Goal: Task Accomplishment & Management: Complete application form

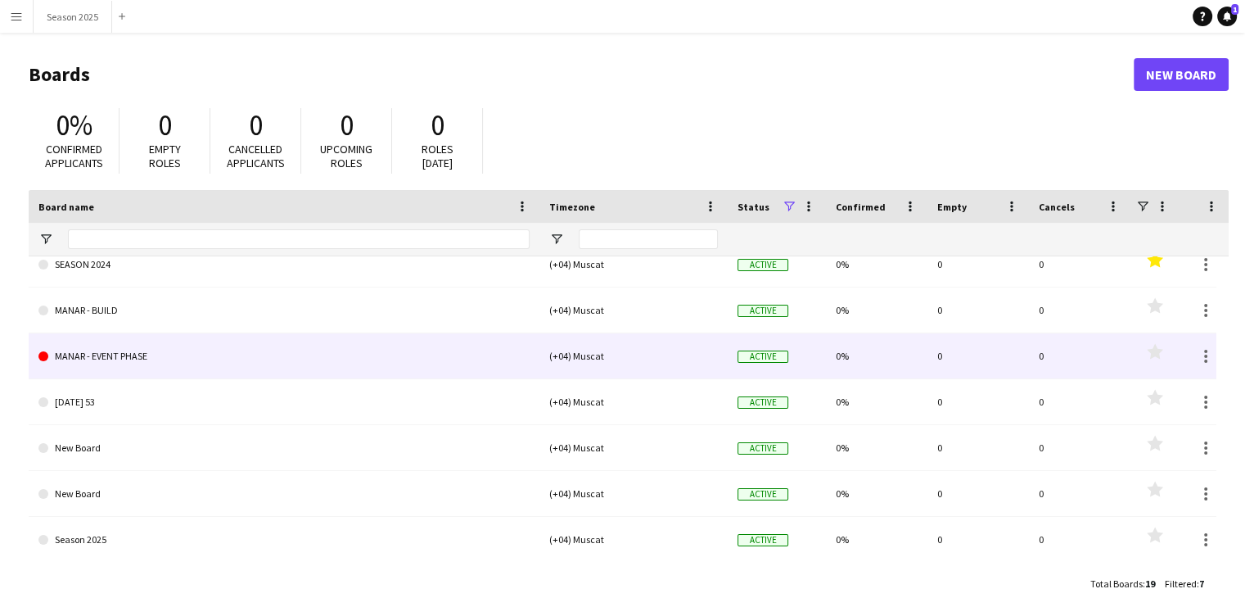
scroll to position [21, 0]
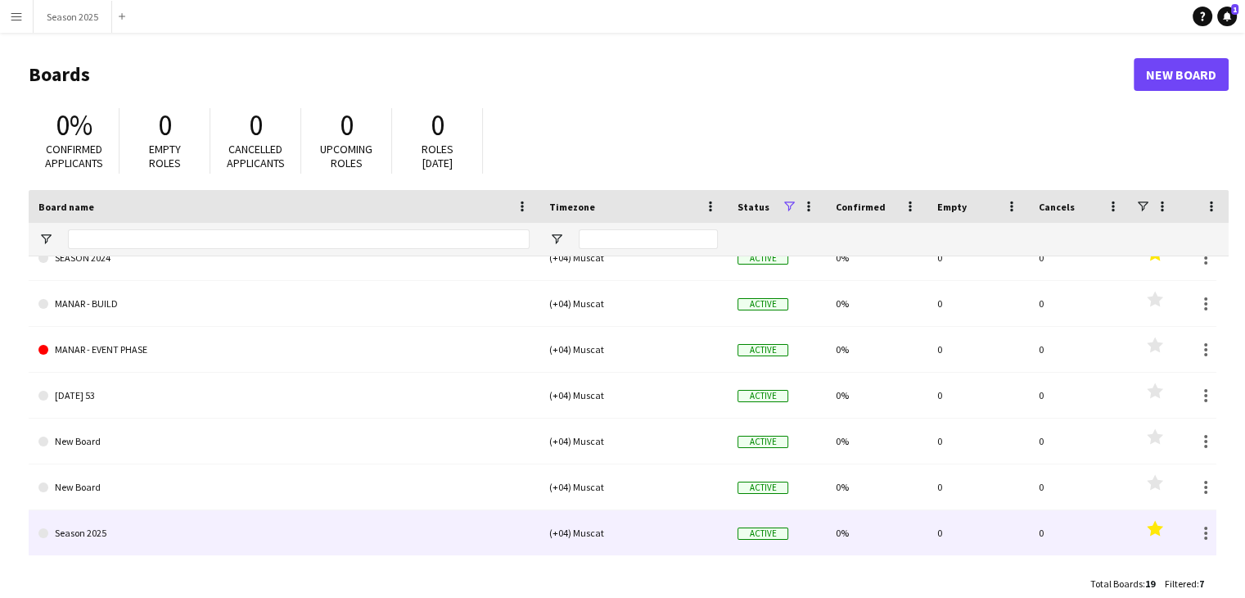
click at [1156, 531] on polygon at bounding box center [1155, 528] width 16 height 16
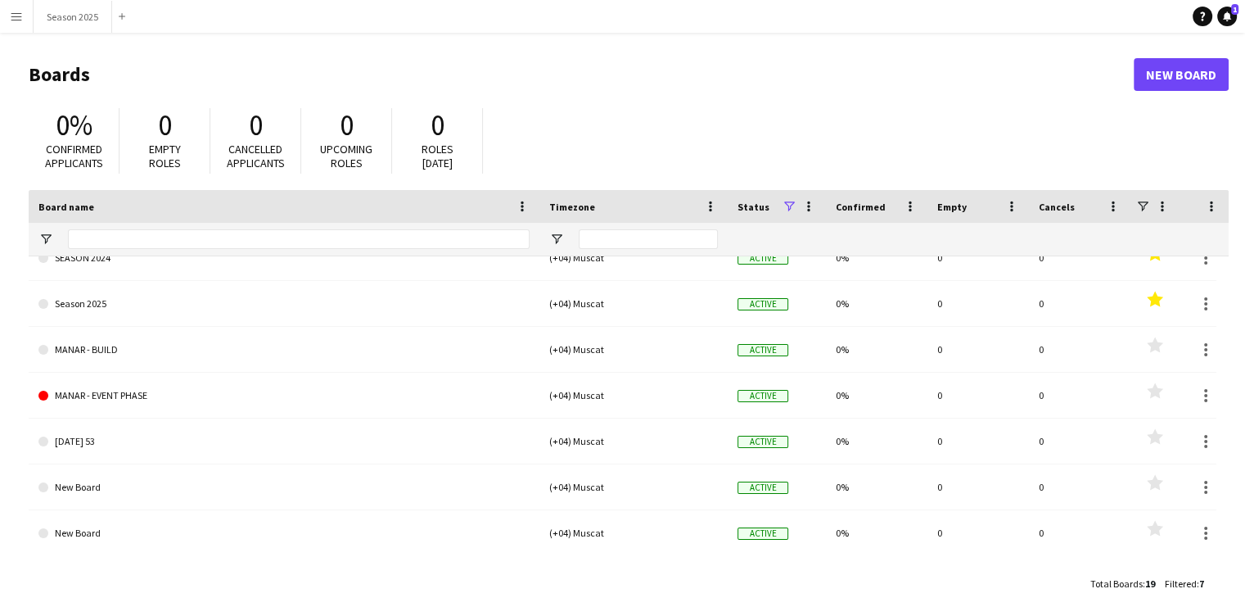
click at [16, 20] on app-icon "Menu" at bounding box center [16, 16] width 13 height 13
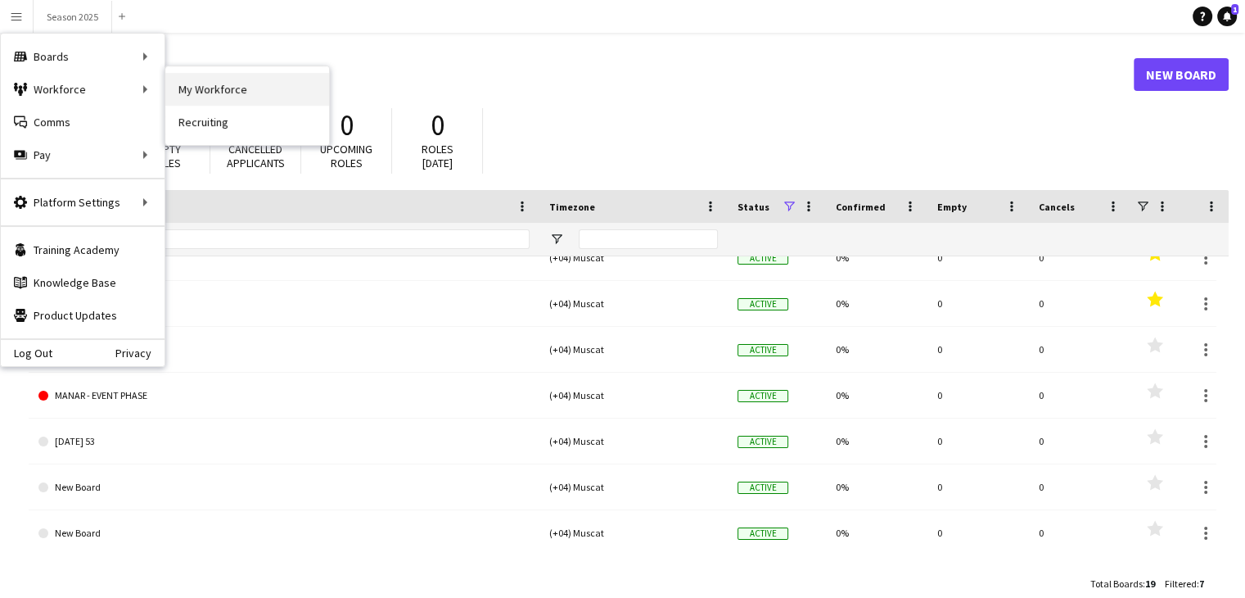
click at [269, 89] on link "My Workforce" at bounding box center [247, 89] width 164 height 33
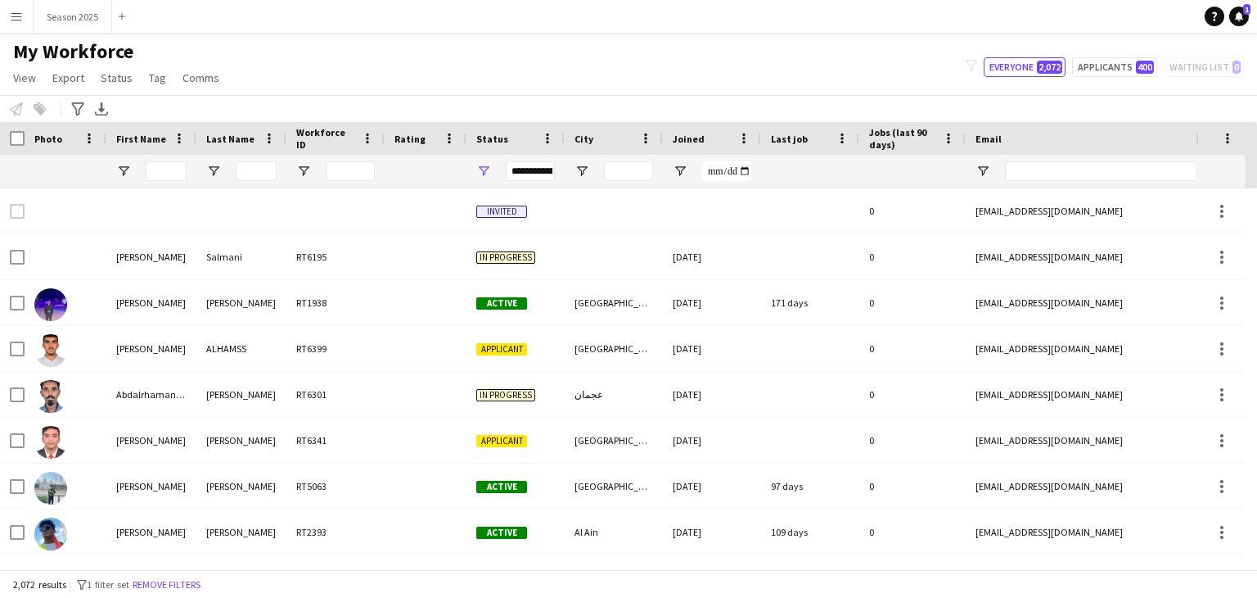
click at [528, 174] on div "**********" at bounding box center [530, 171] width 49 height 20
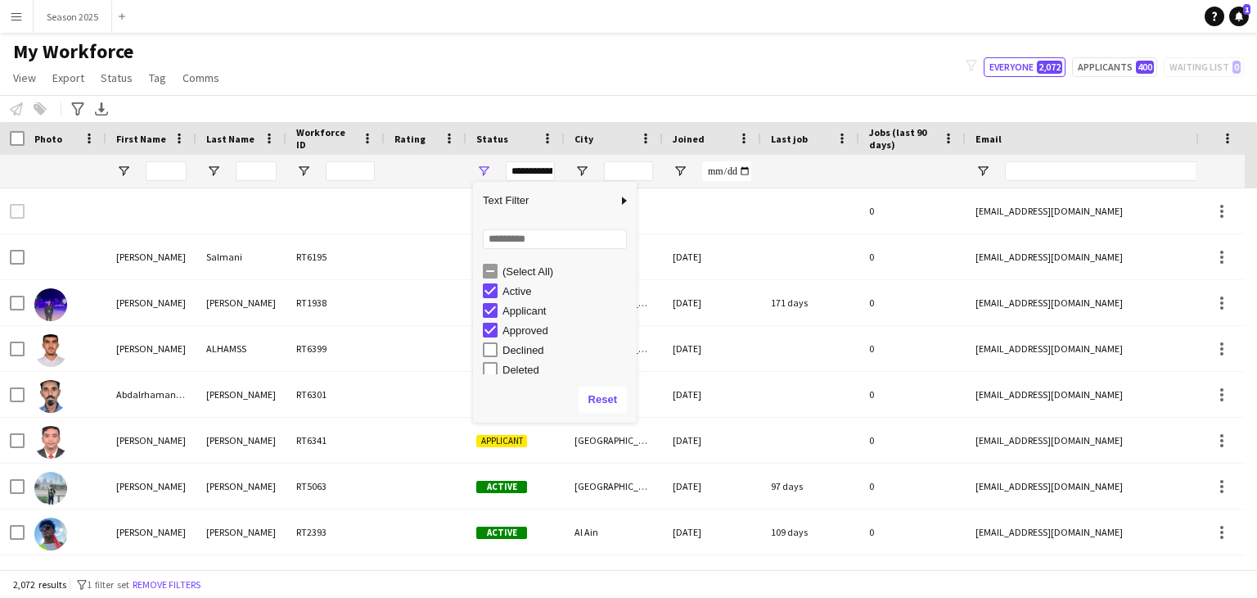
click at [497, 328] on div "Approved" at bounding box center [560, 330] width 154 height 20
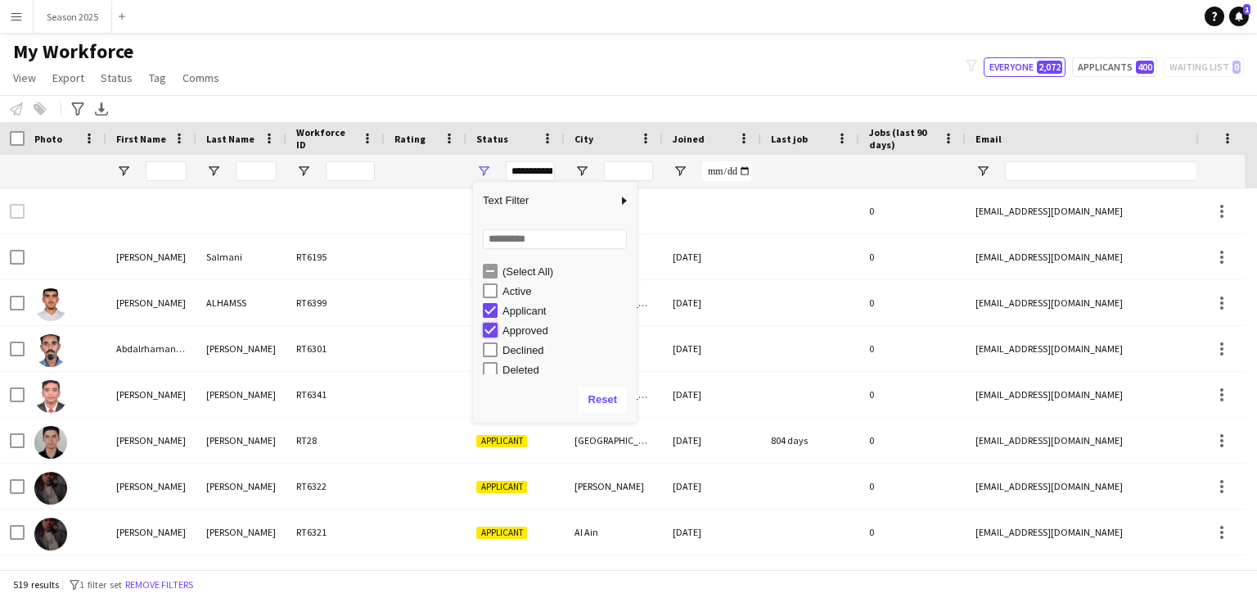
type input "**********"
click at [550, 76] on div "My Workforce View Views Default view New view Update view Delete view Edit name…" at bounding box center [628, 67] width 1257 height 56
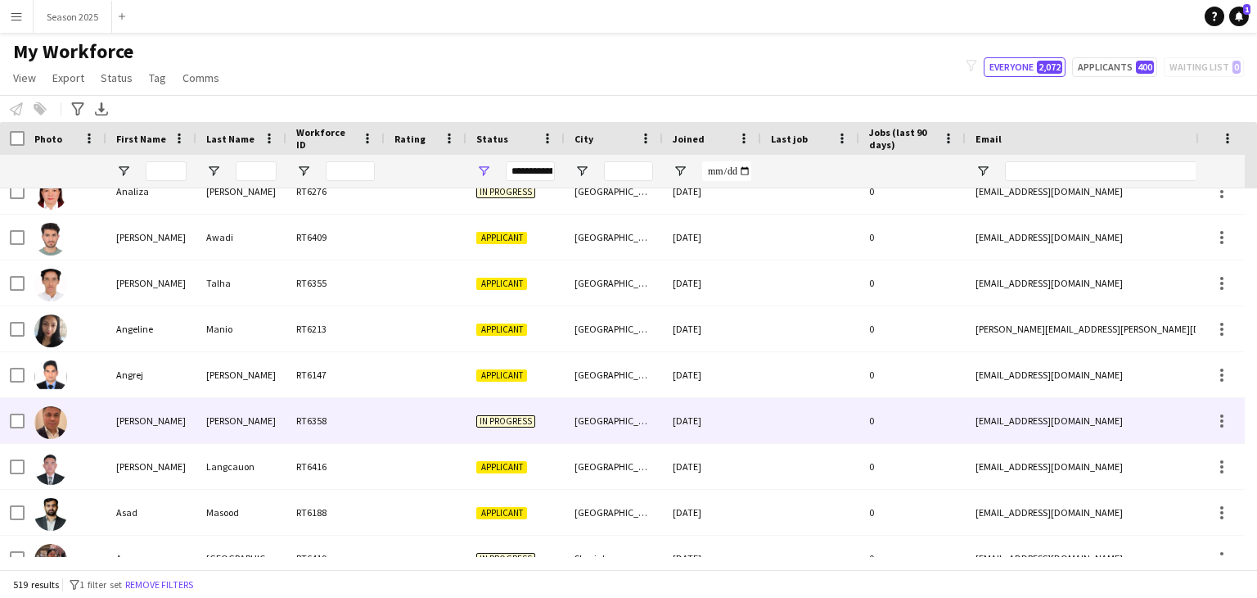
click at [52, 436] on img at bounding box center [50, 422] width 33 height 33
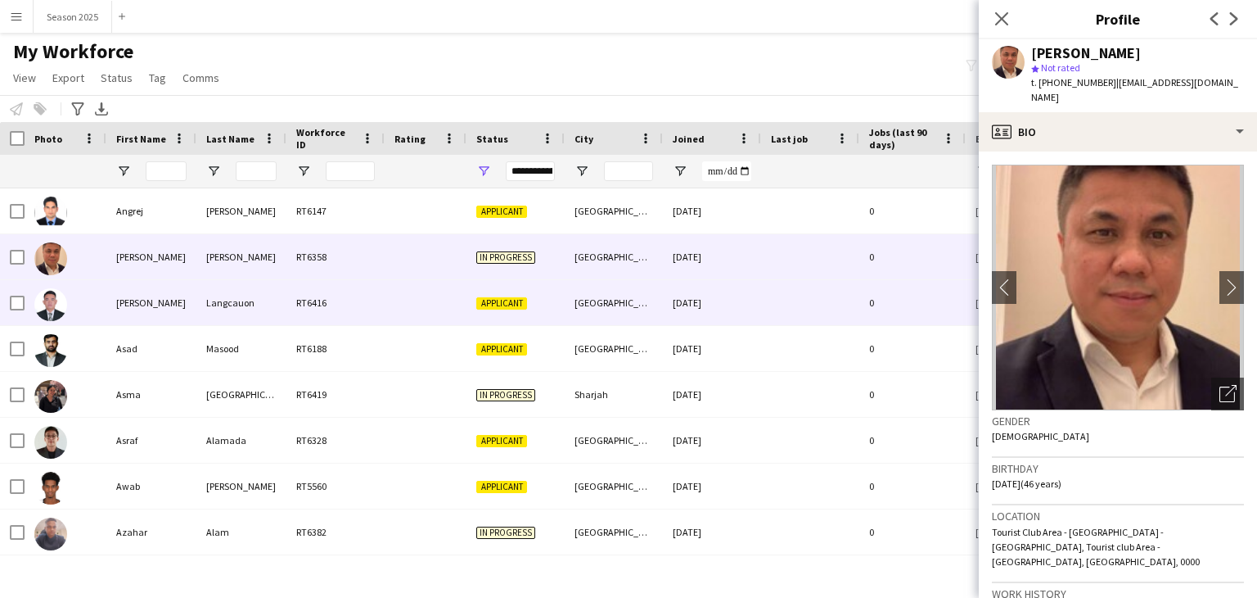
click at [55, 300] on img at bounding box center [50, 304] width 33 height 33
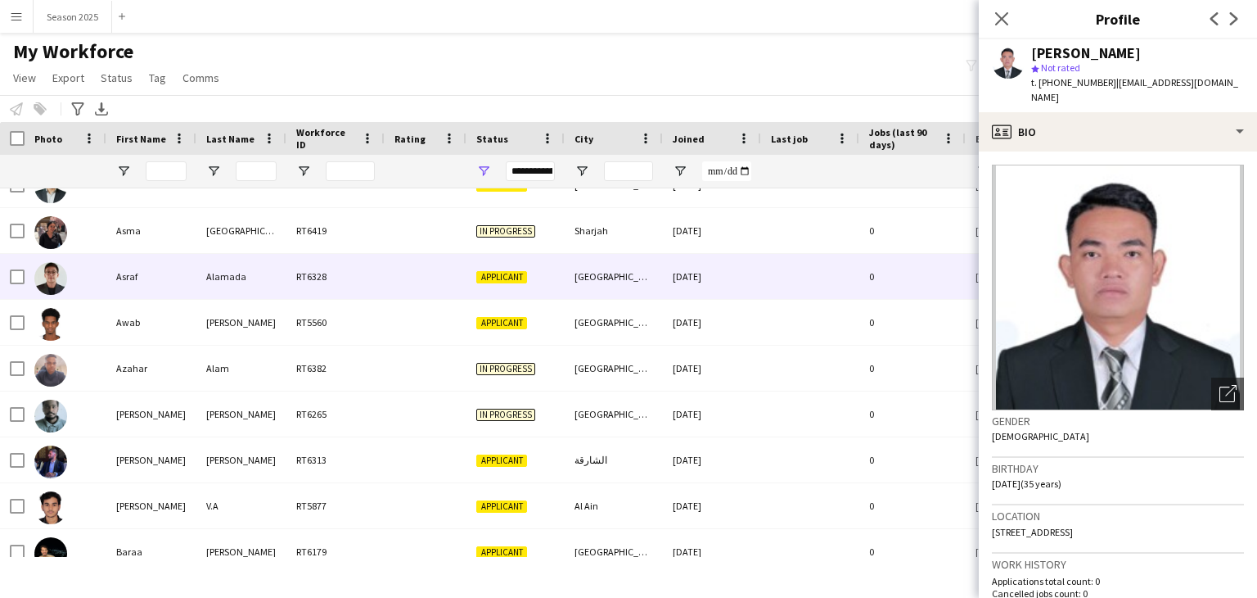
click at [46, 278] on img at bounding box center [50, 278] width 33 height 33
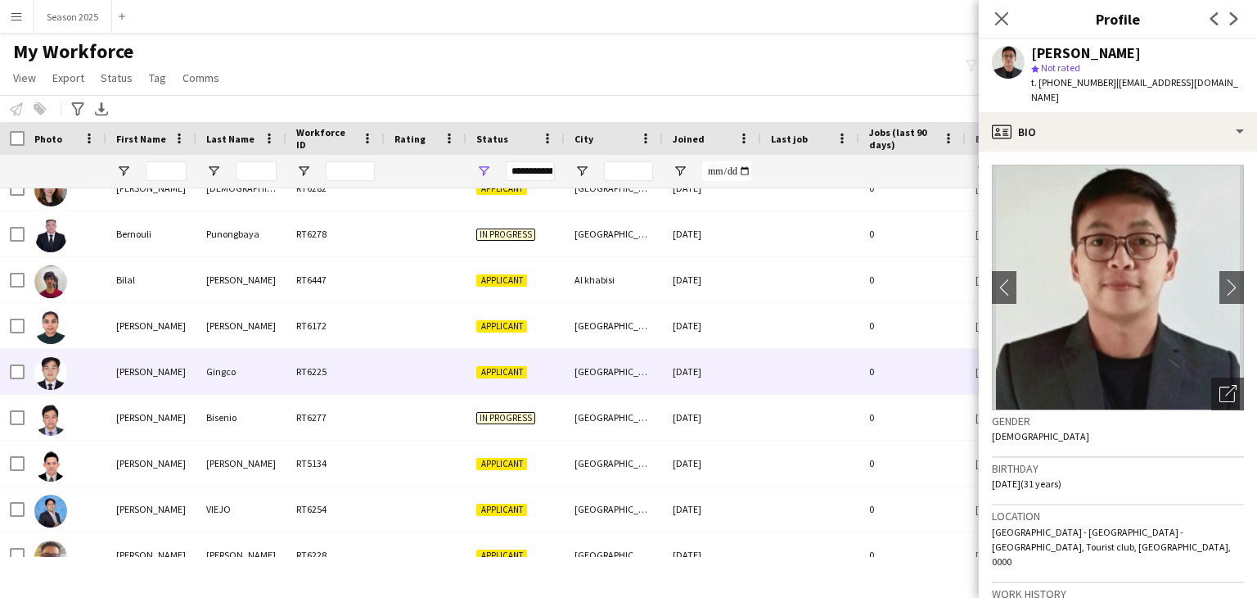
click at [44, 368] on img at bounding box center [50, 373] width 33 height 33
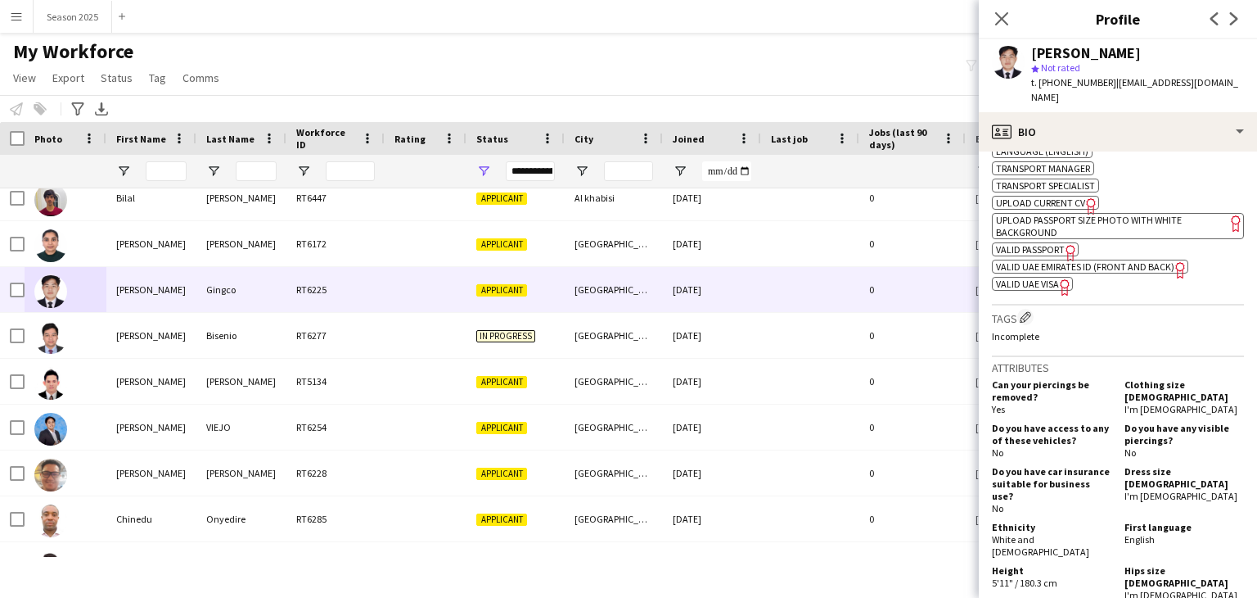
click at [1060, 202] on span "UPLOAD CURRENT CV" at bounding box center [1040, 202] width 89 height 12
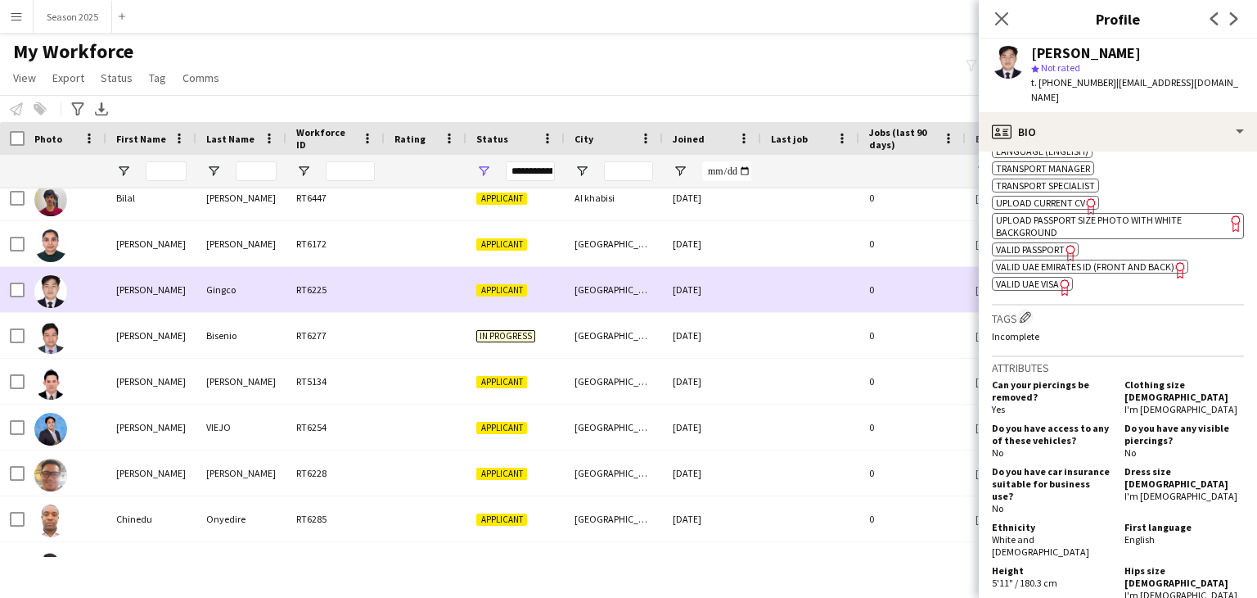
click at [49, 294] on img at bounding box center [50, 291] width 33 height 33
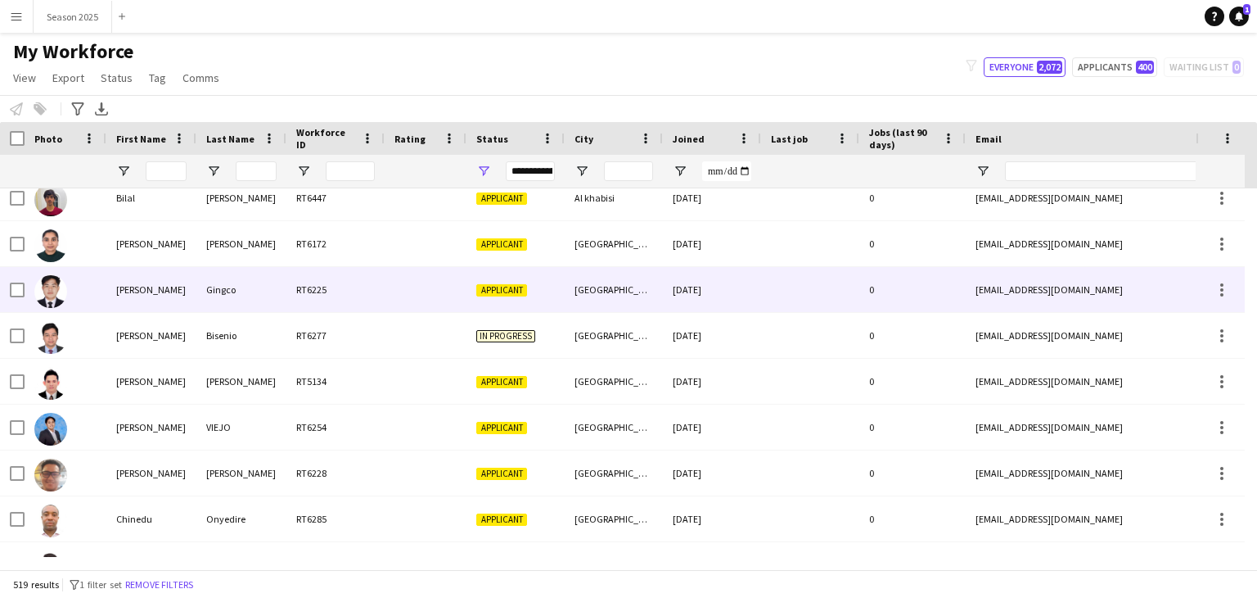
click at [49, 294] on img at bounding box center [50, 291] width 33 height 33
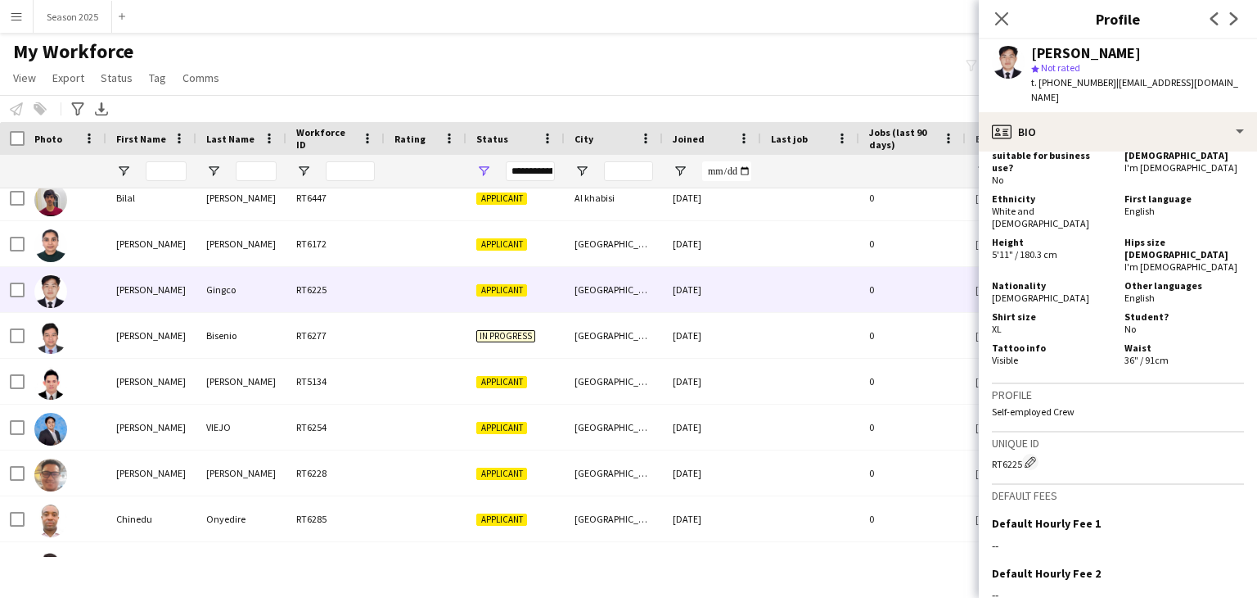
scroll to position [1123, 0]
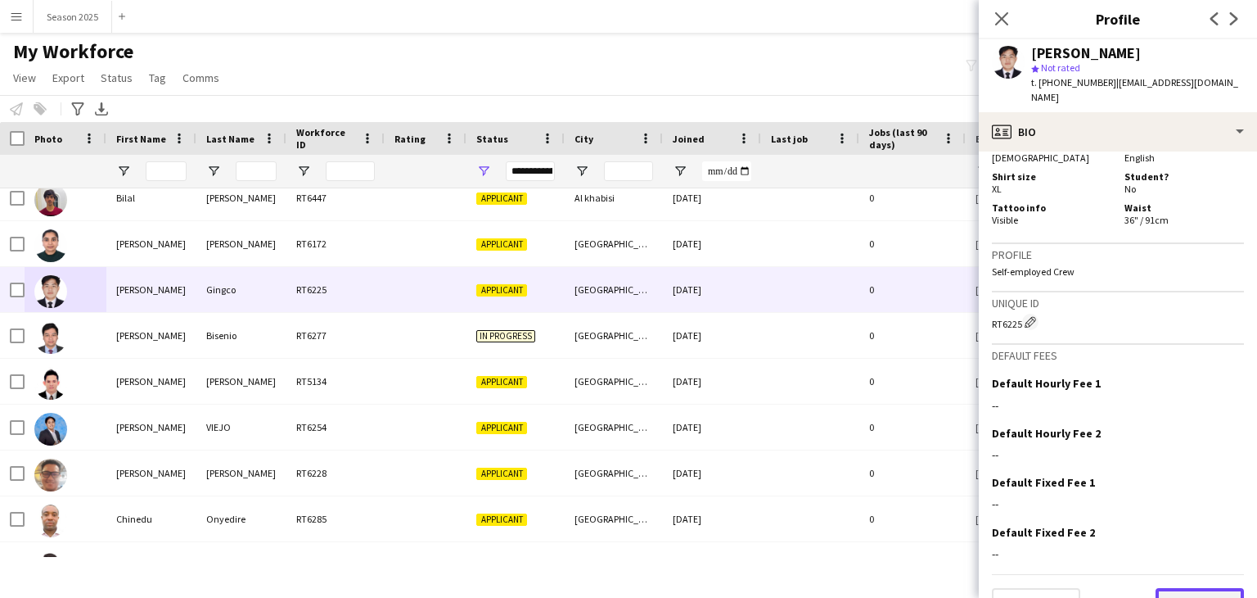
click at [1195, 588] on button "Next" at bounding box center [1200, 604] width 88 height 33
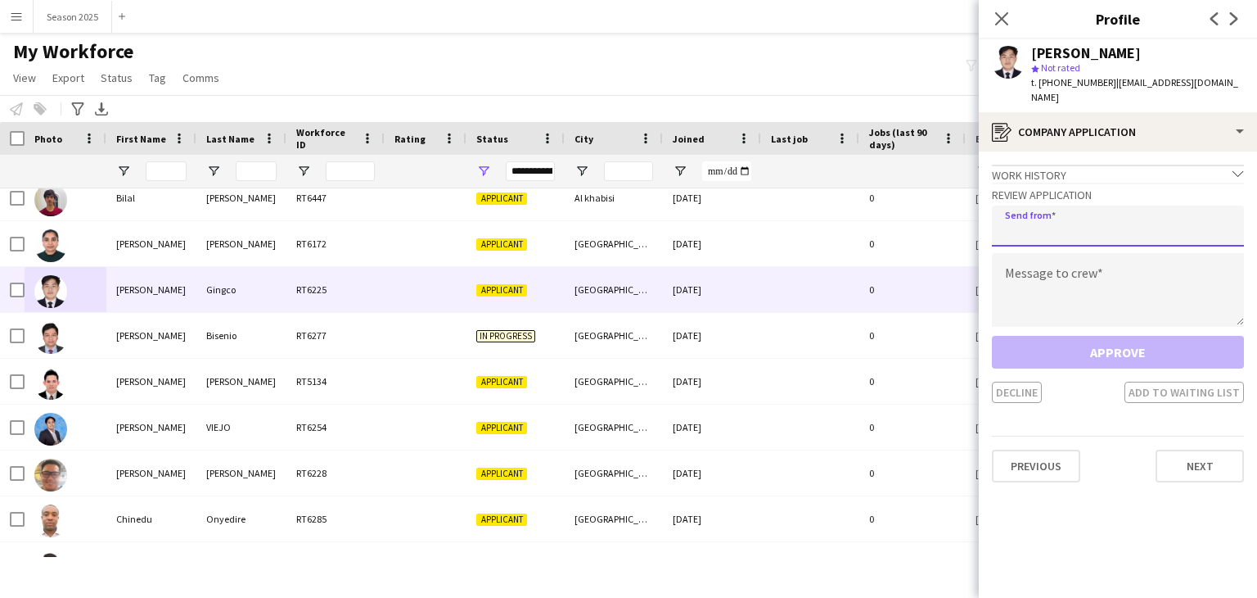
click at [1081, 210] on input "email" at bounding box center [1118, 225] width 252 height 41
type input "**********"
click at [1106, 276] on textarea at bounding box center [1118, 290] width 252 height 74
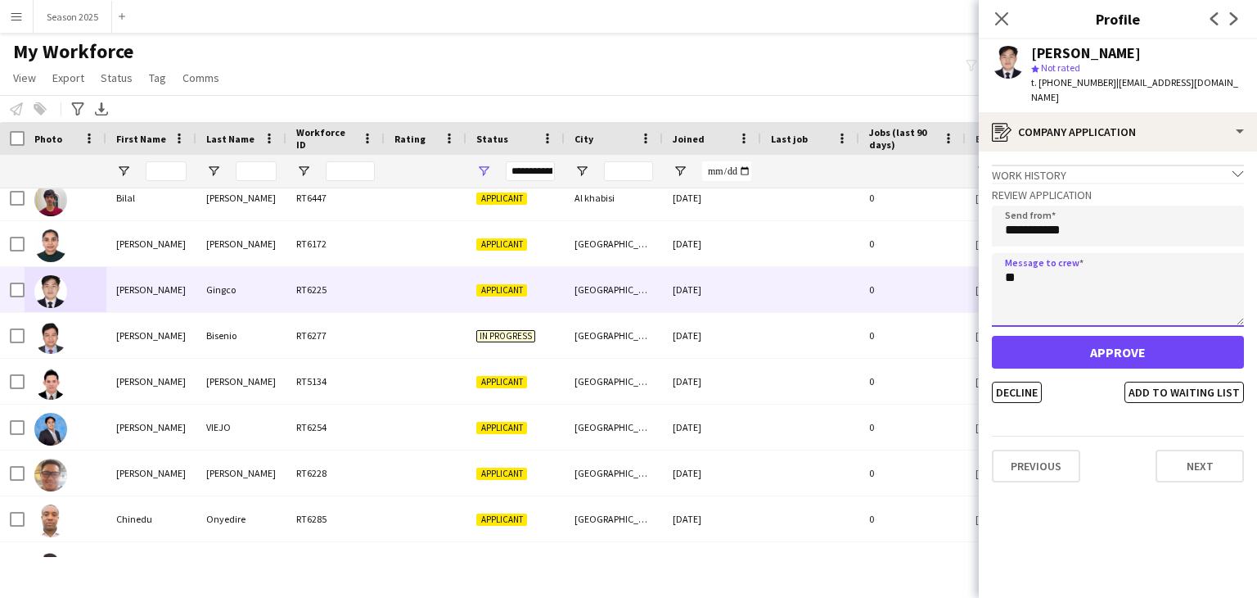
type textarea "**"
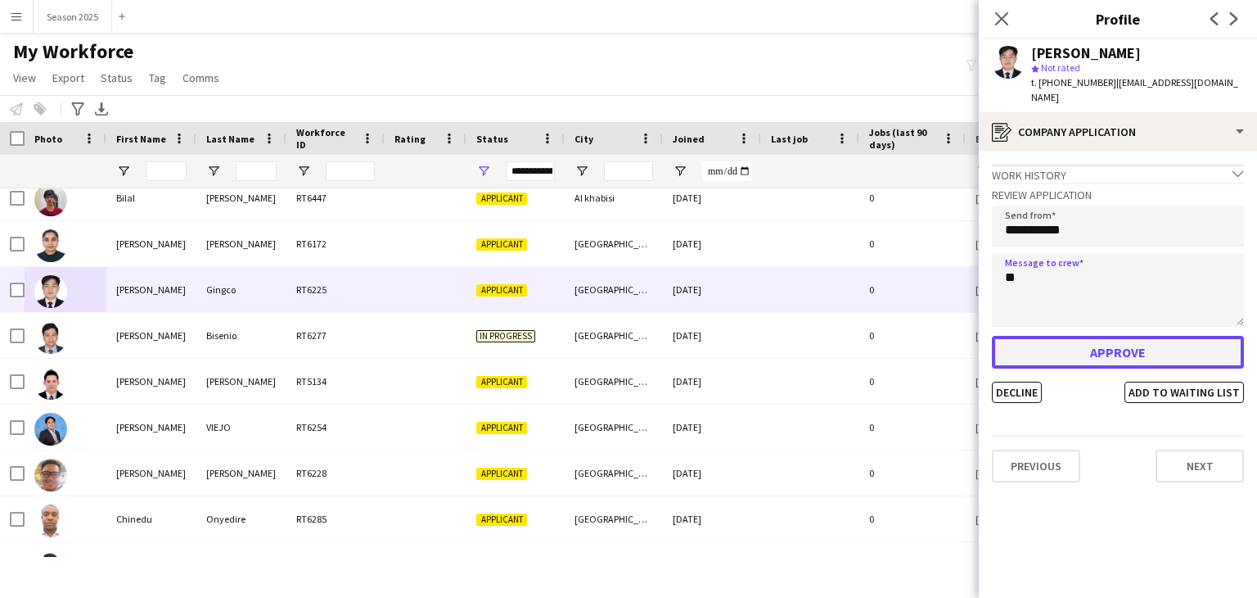
click at [1108, 338] on button "Approve" at bounding box center [1118, 352] width 252 height 33
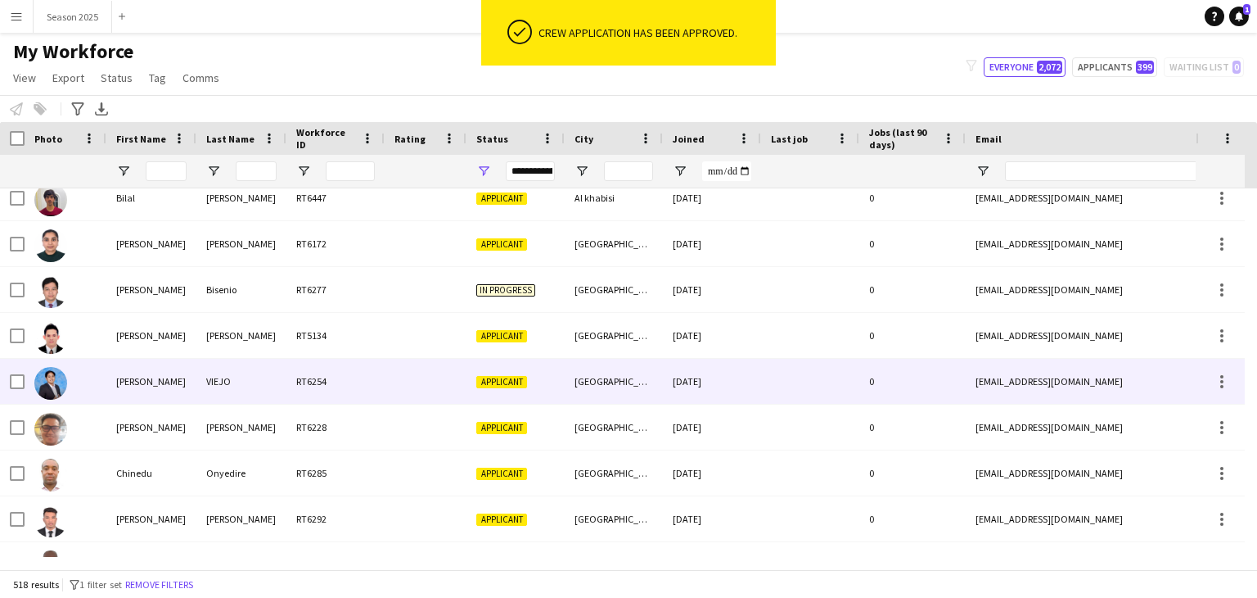
click at [42, 383] on img at bounding box center [50, 383] width 33 height 33
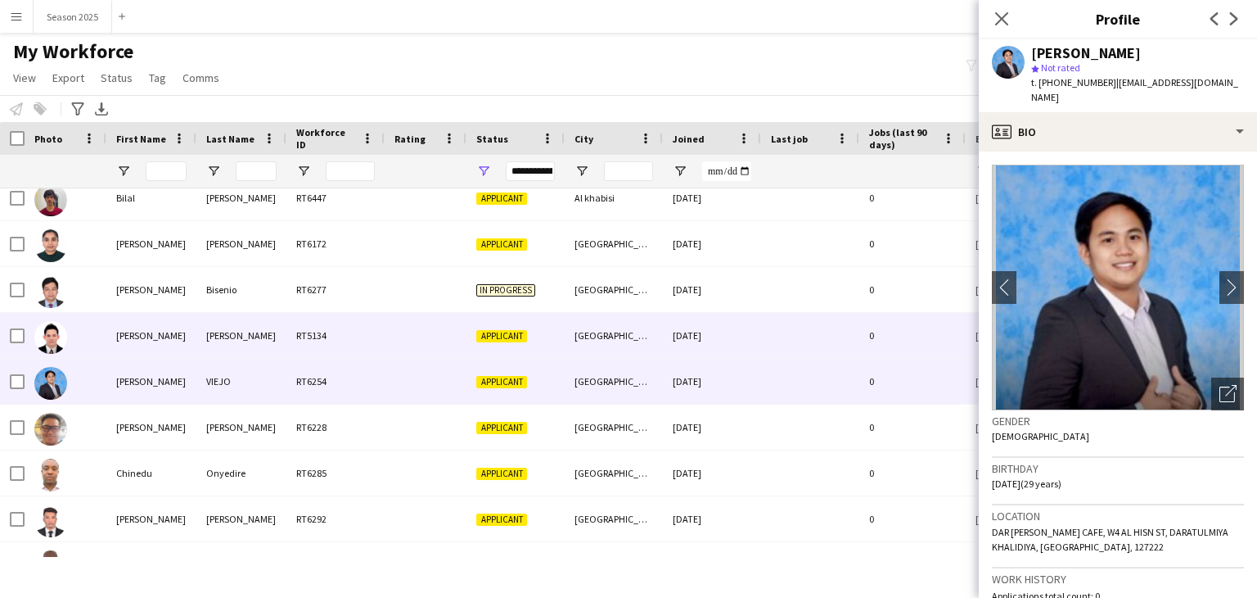
click at [56, 343] on img at bounding box center [50, 337] width 33 height 33
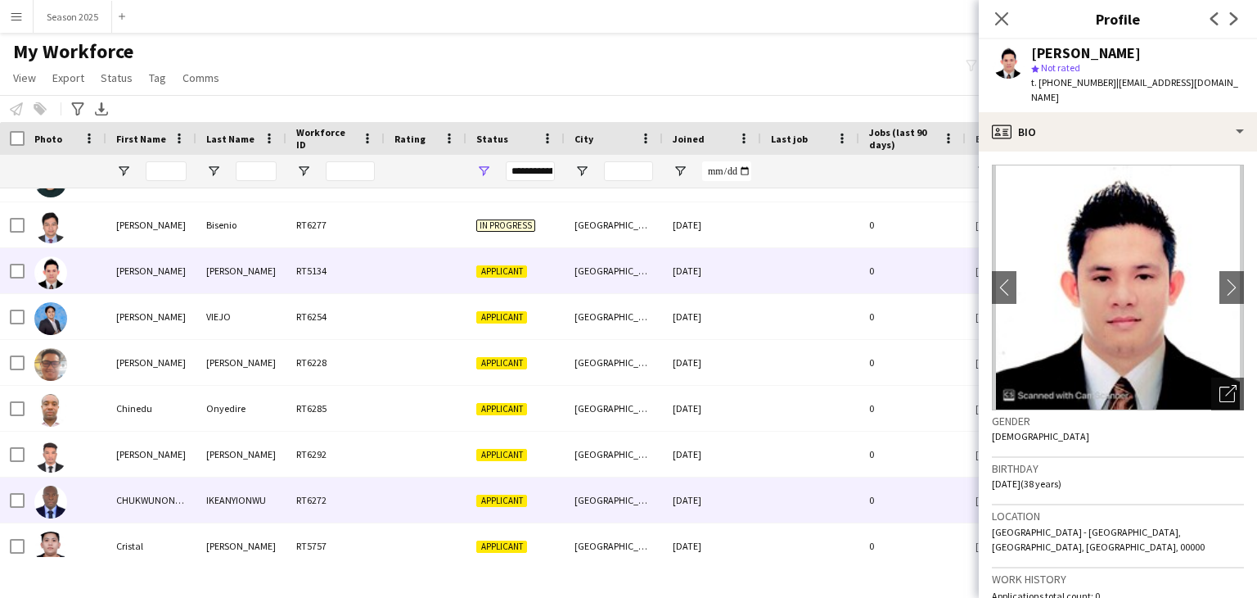
scroll to position [3111, 0]
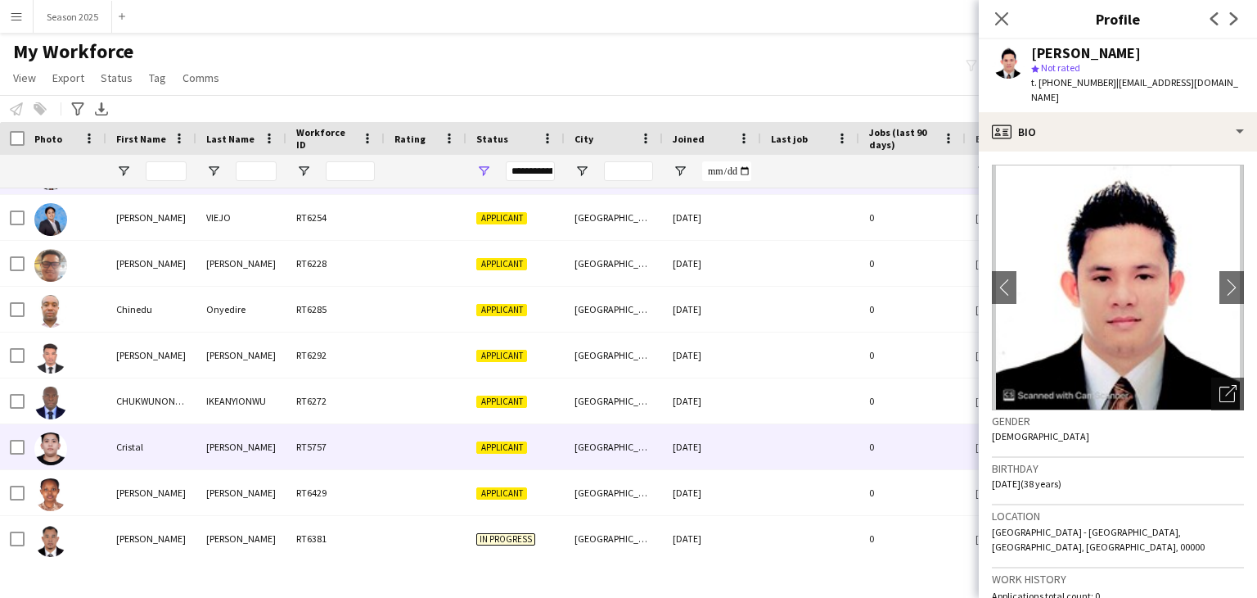
click at [54, 445] on img at bounding box center [50, 448] width 33 height 33
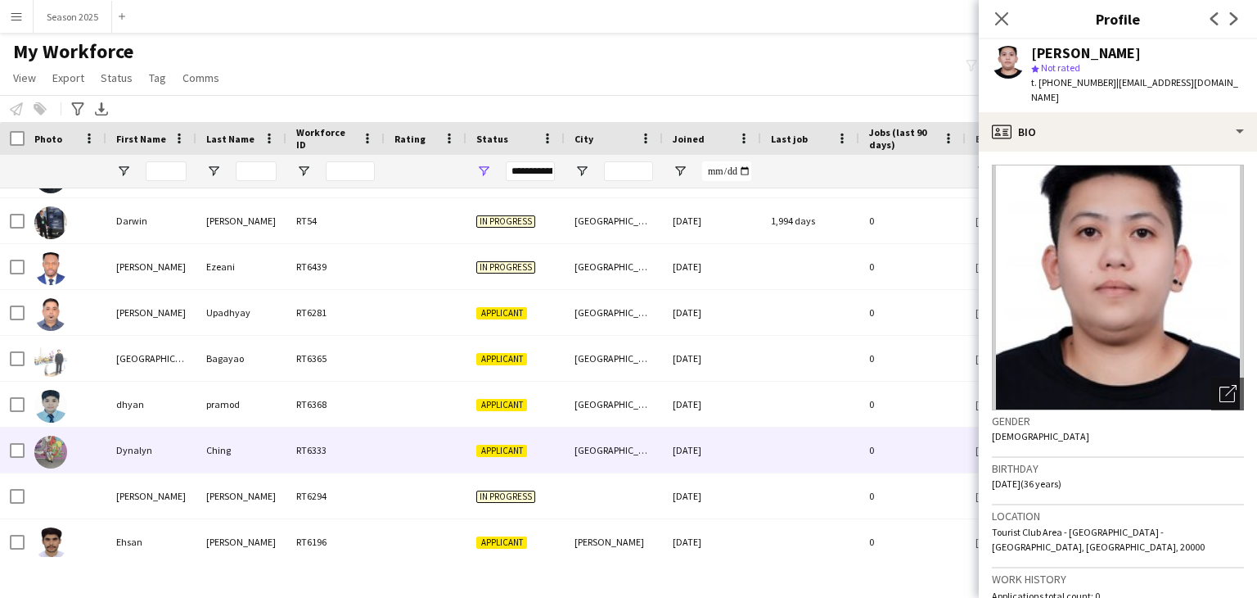
scroll to position [3602, 0]
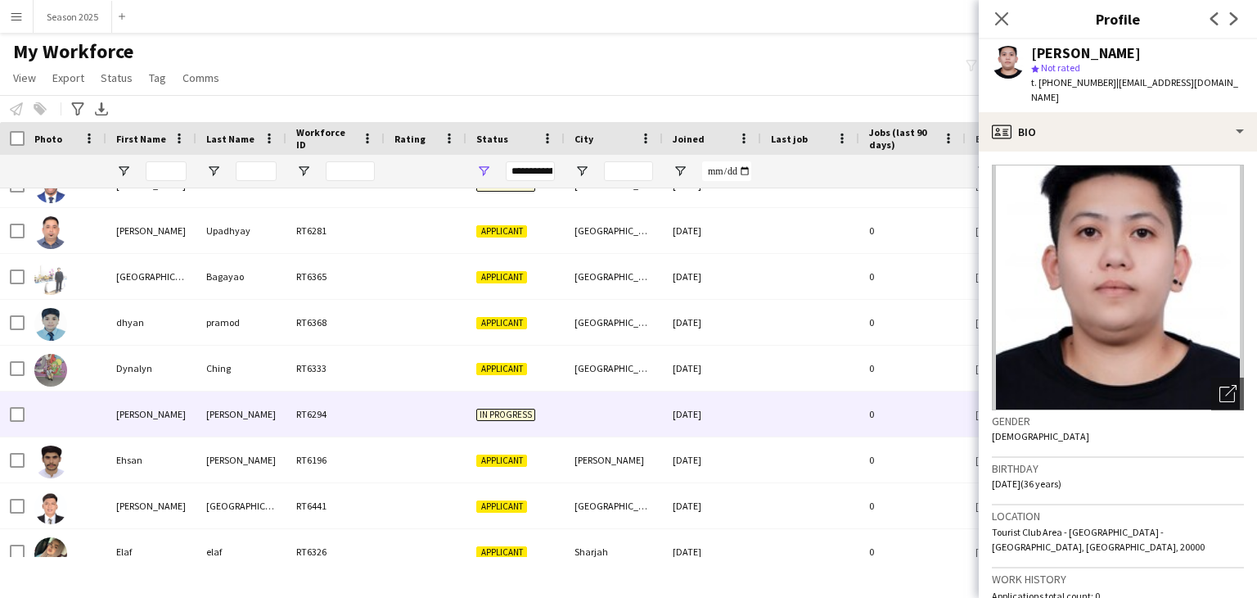
click at [55, 421] on div at bounding box center [66, 413] width 82 height 45
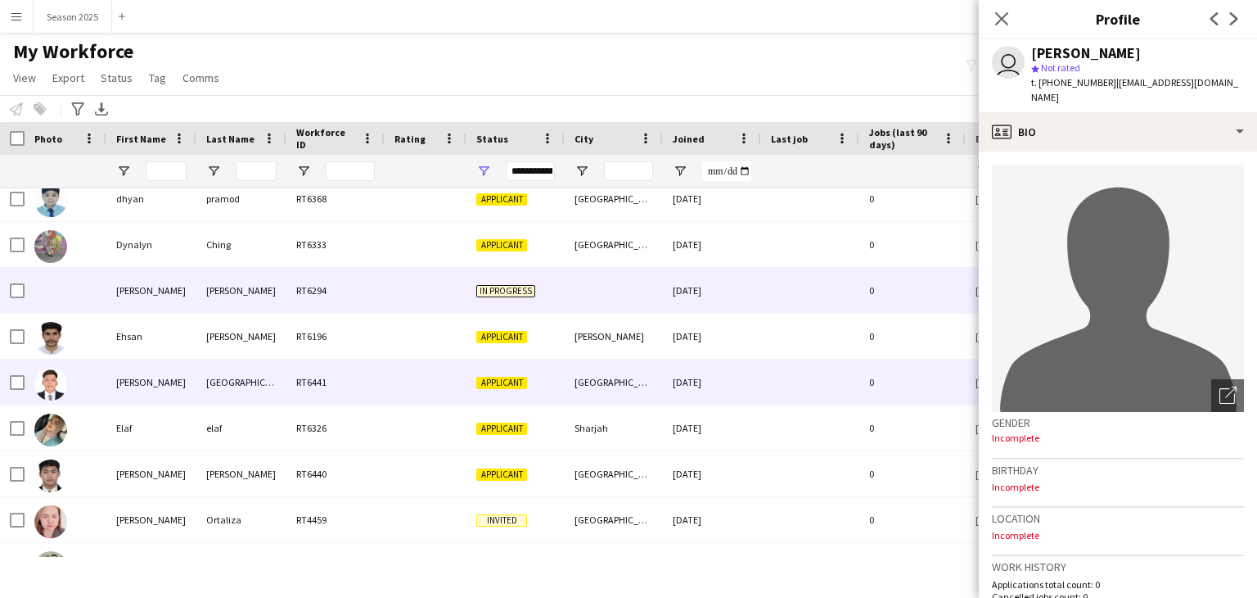
scroll to position [3766, 0]
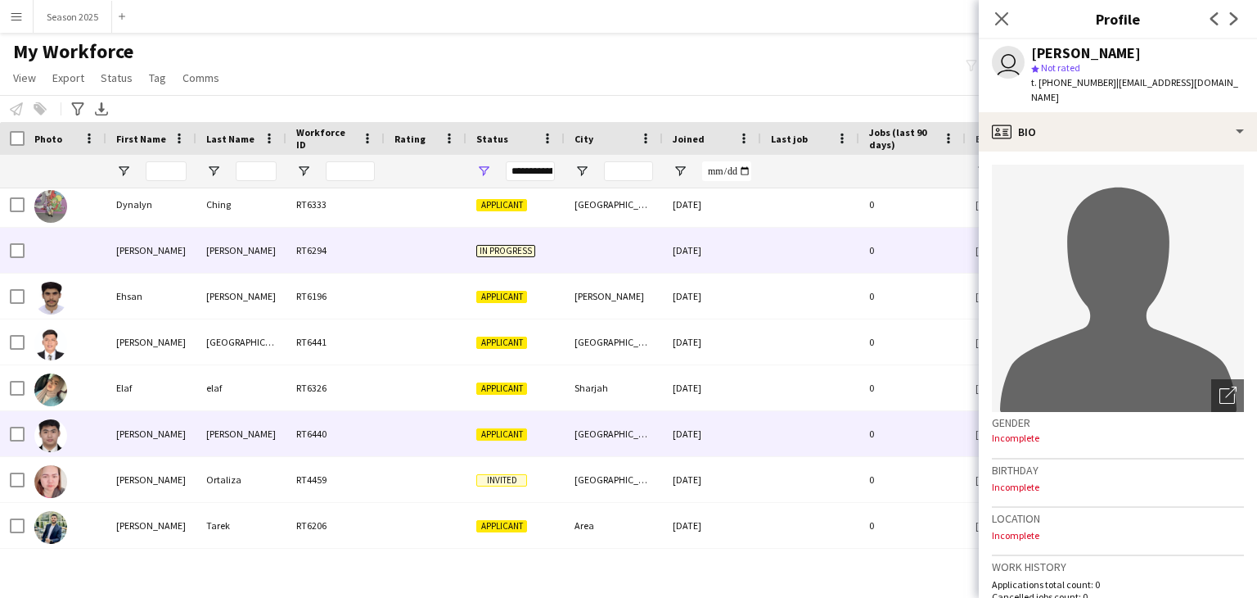
click at [45, 436] on img at bounding box center [50, 435] width 33 height 33
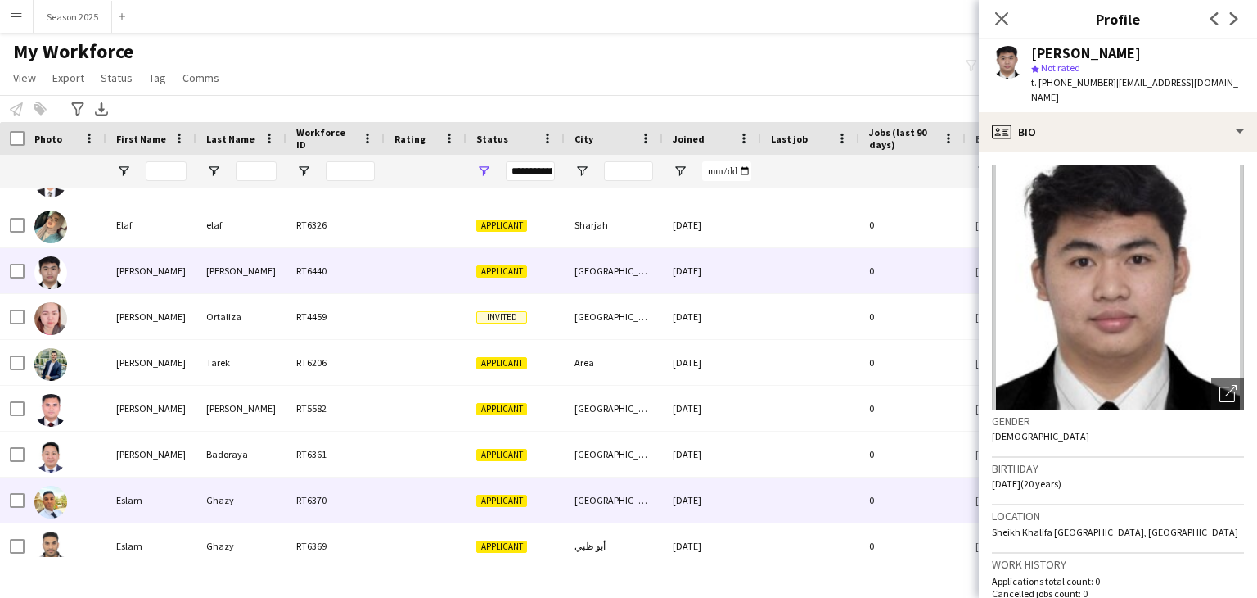
scroll to position [3929, 0]
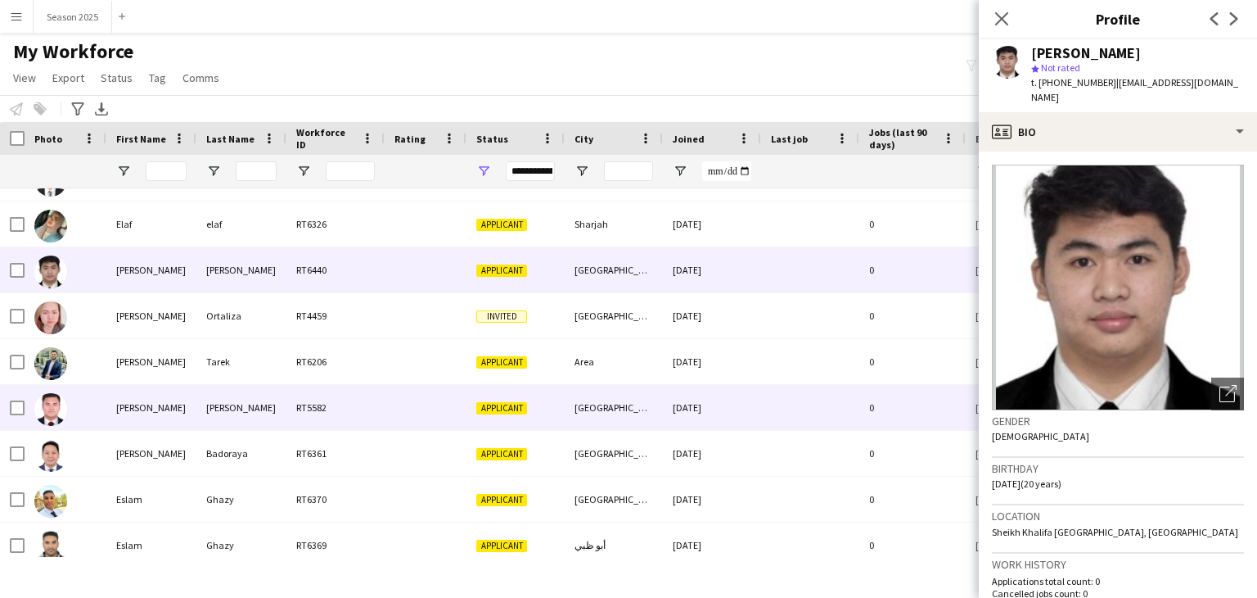
click at [58, 413] on img at bounding box center [50, 409] width 33 height 33
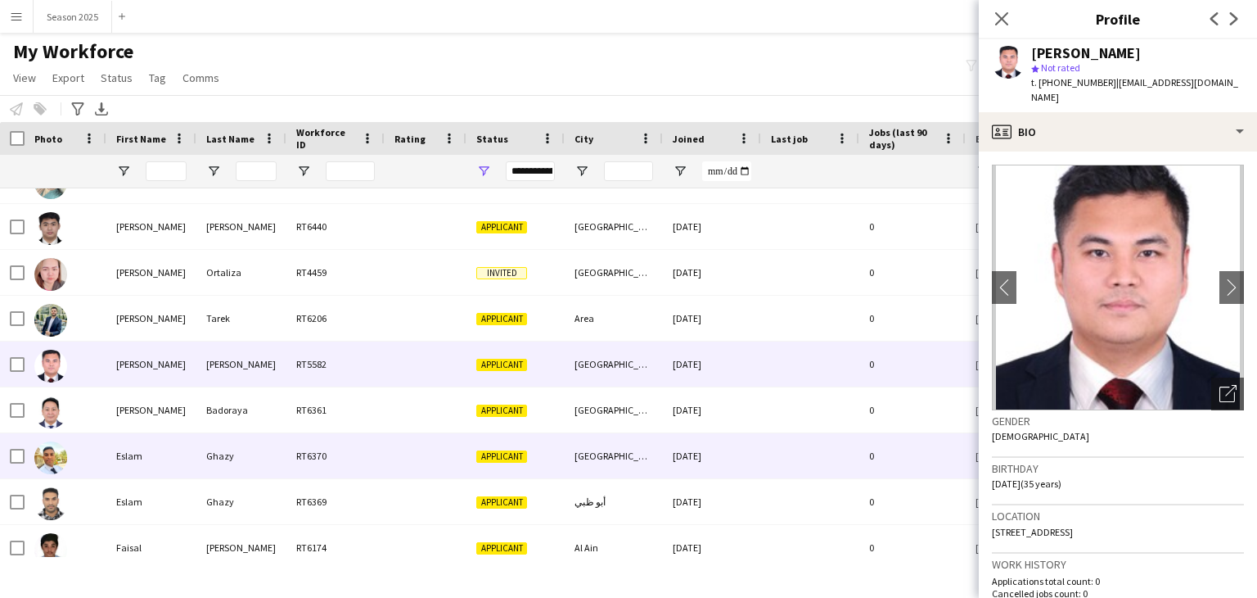
scroll to position [4010, 0]
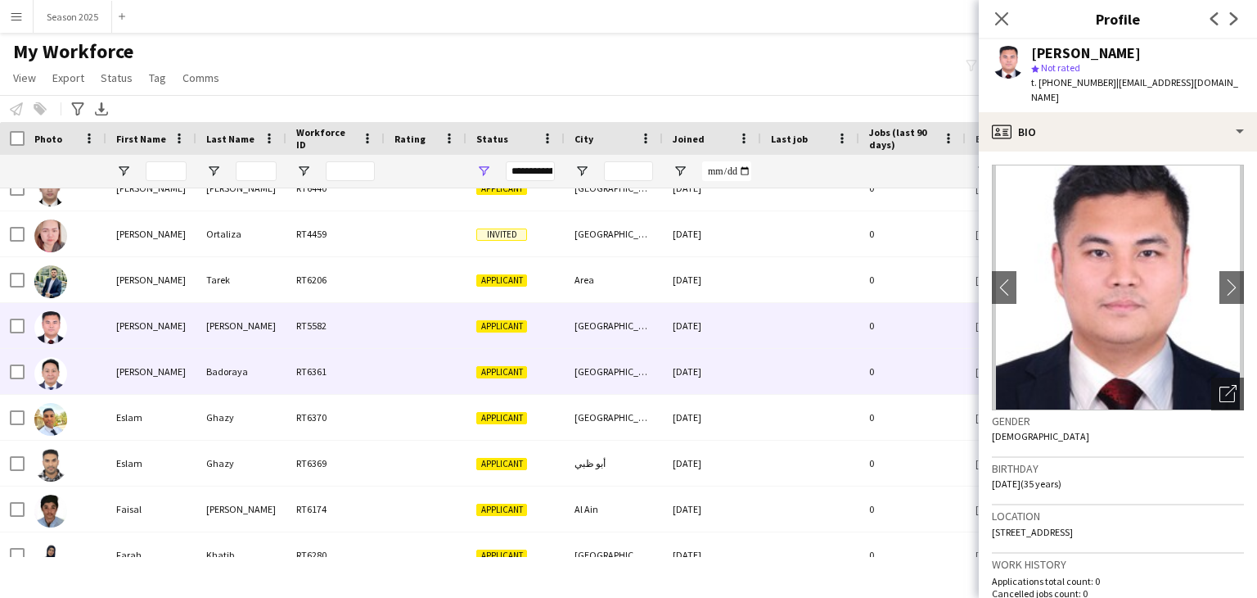
click at [57, 384] on img at bounding box center [50, 373] width 33 height 33
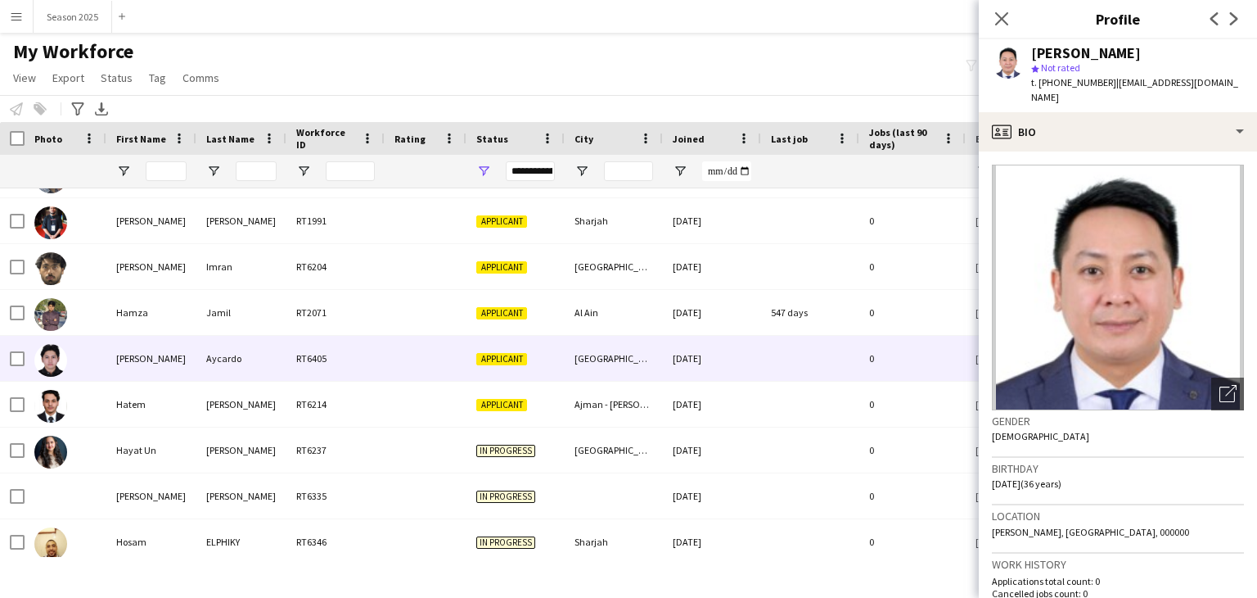
click at [43, 354] on img at bounding box center [50, 360] width 33 height 33
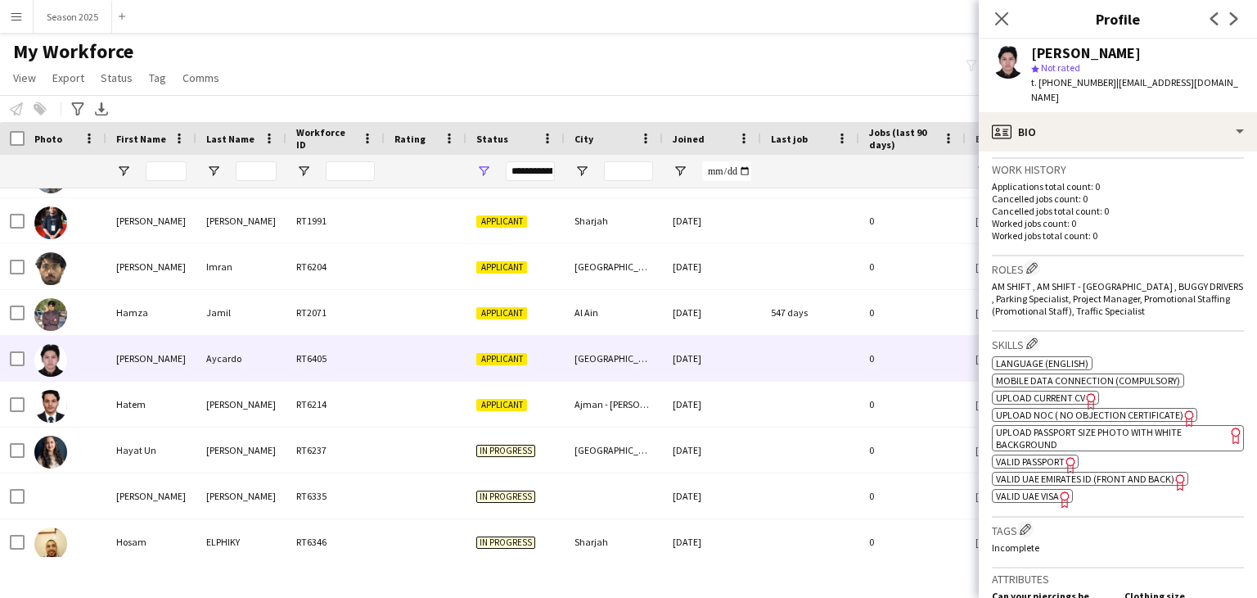
click at [1063, 391] on span "UPLOAD CURRENT CV" at bounding box center [1040, 397] width 89 height 12
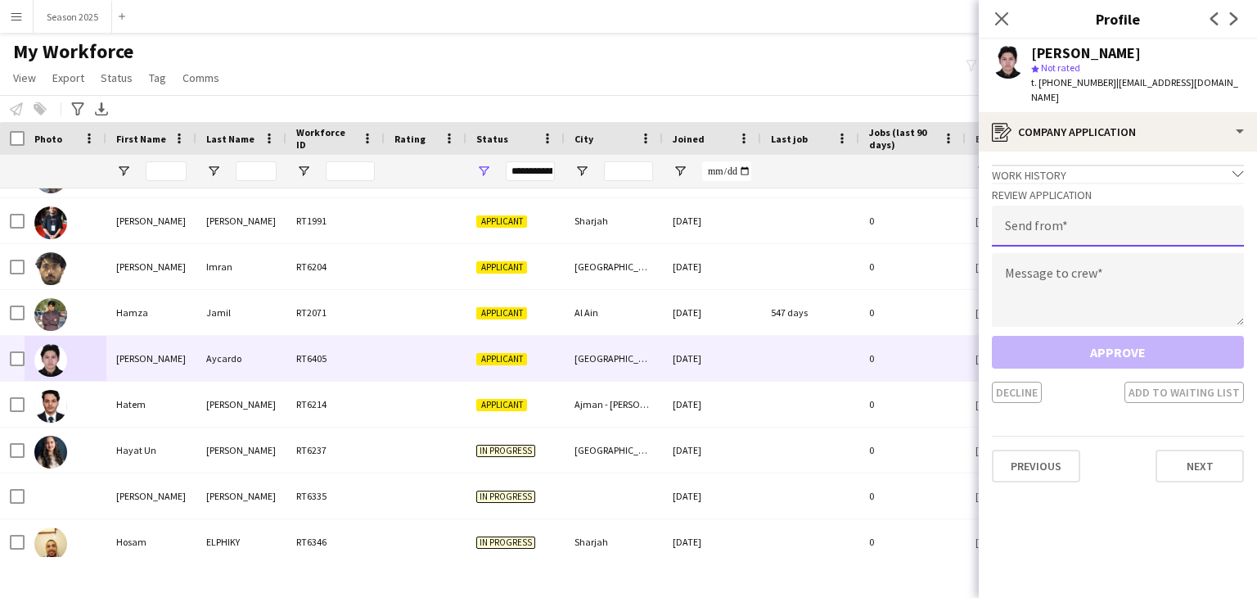
click at [1116, 223] on input "email" at bounding box center [1118, 225] width 252 height 41
type input "**********"
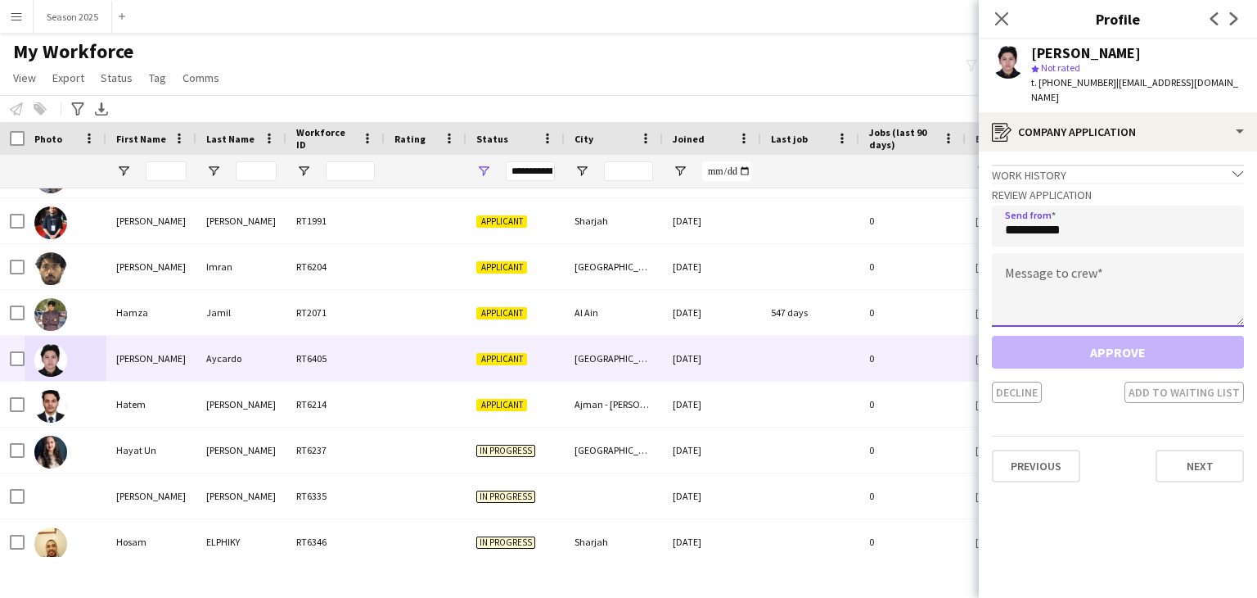
click at [1122, 283] on textarea at bounding box center [1118, 290] width 252 height 74
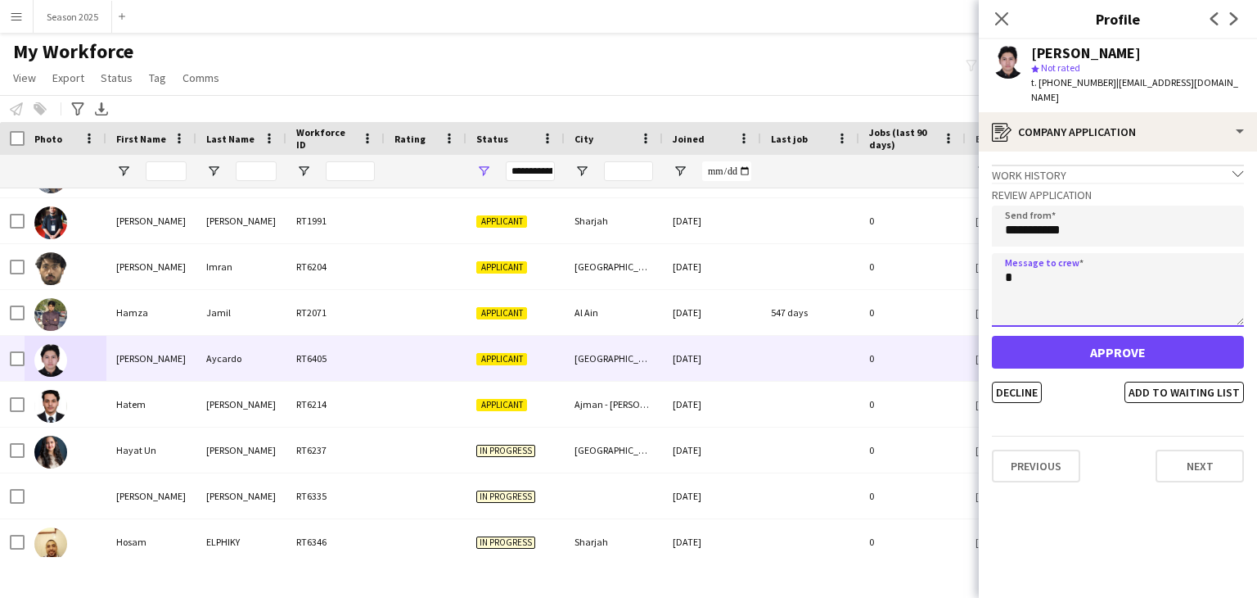
type textarea "*"
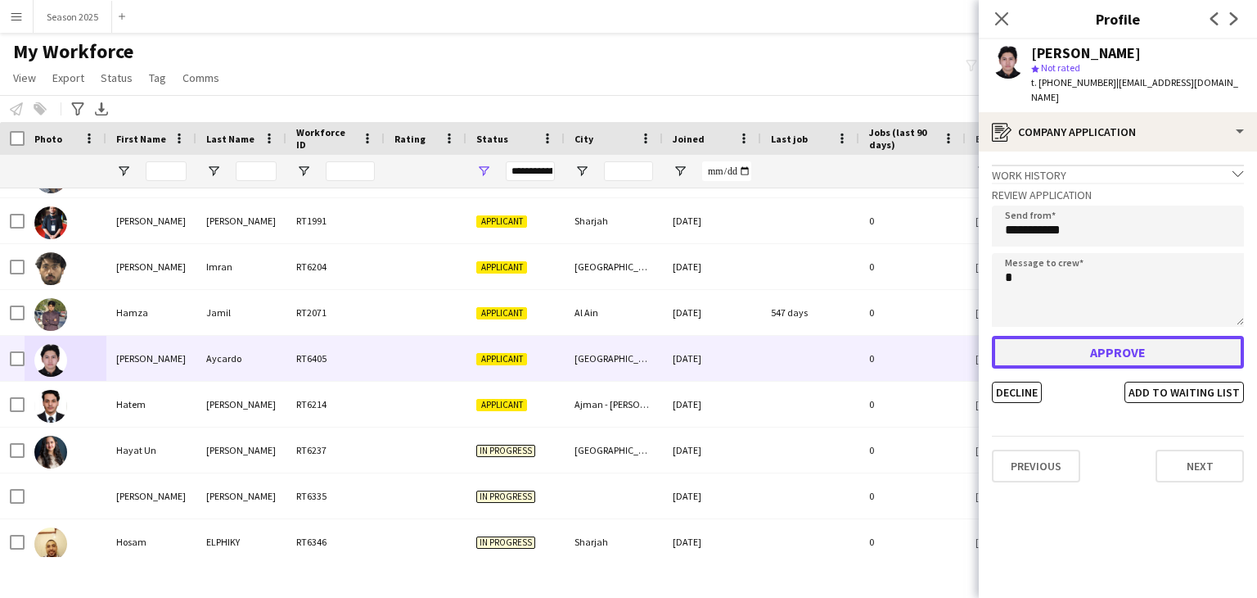
click at [1108, 336] on button "Approve" at bounding box center [1118, 352] width 252 height 33
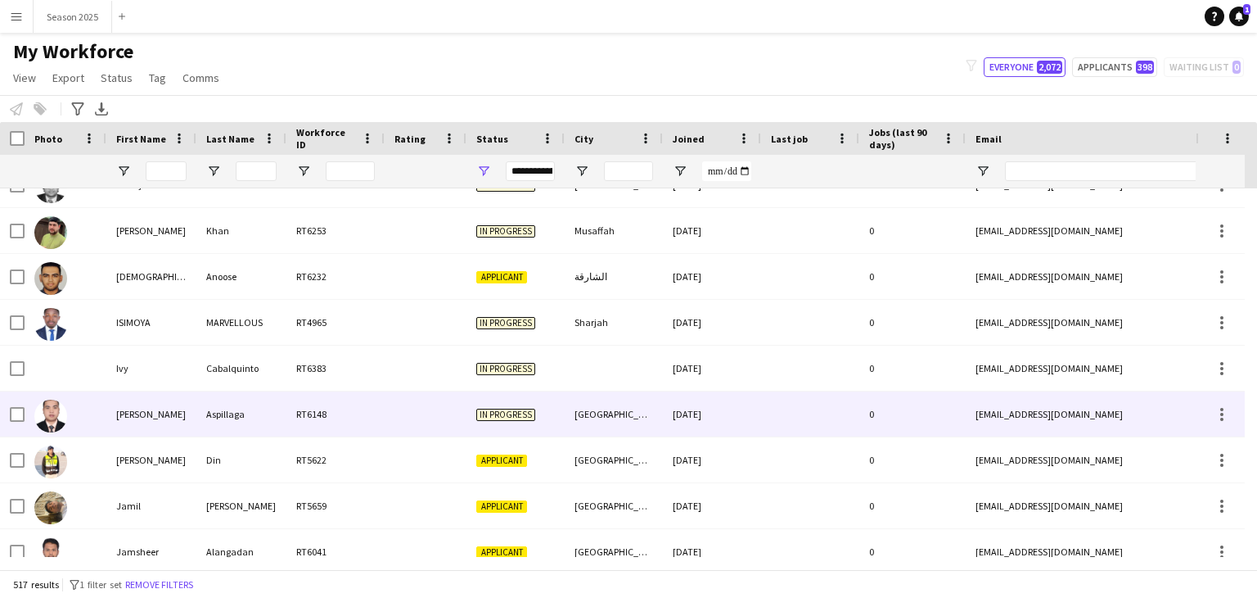
scroll to position [5812, 0]
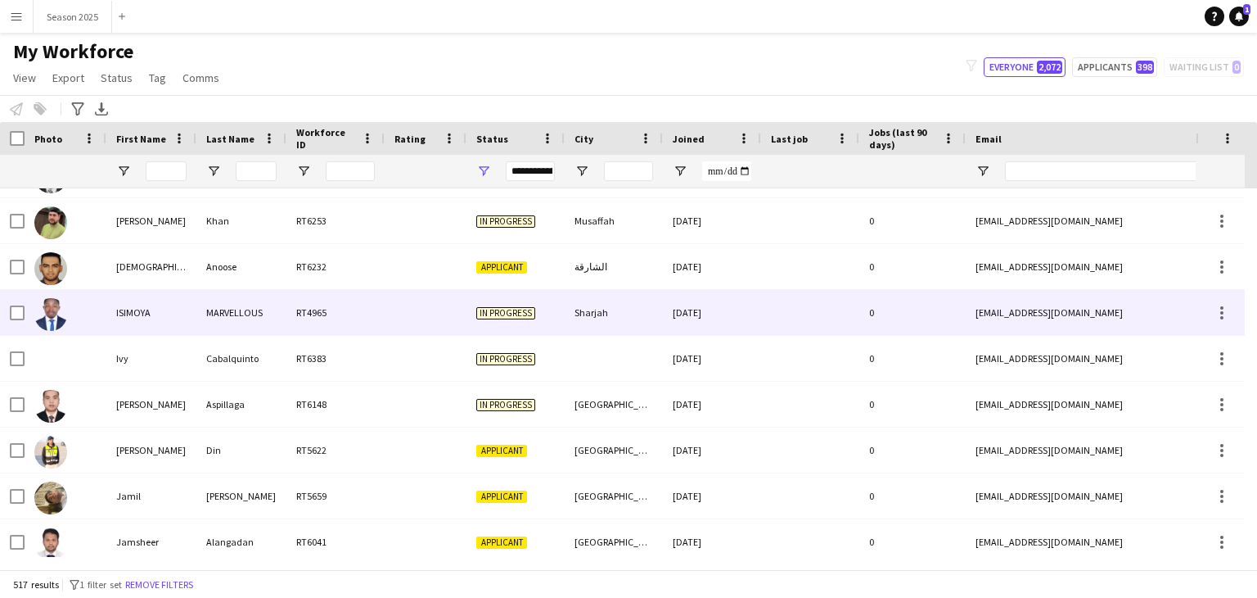
click at [45, 312] on img at bounding box center [50, 314] width 33 height 33
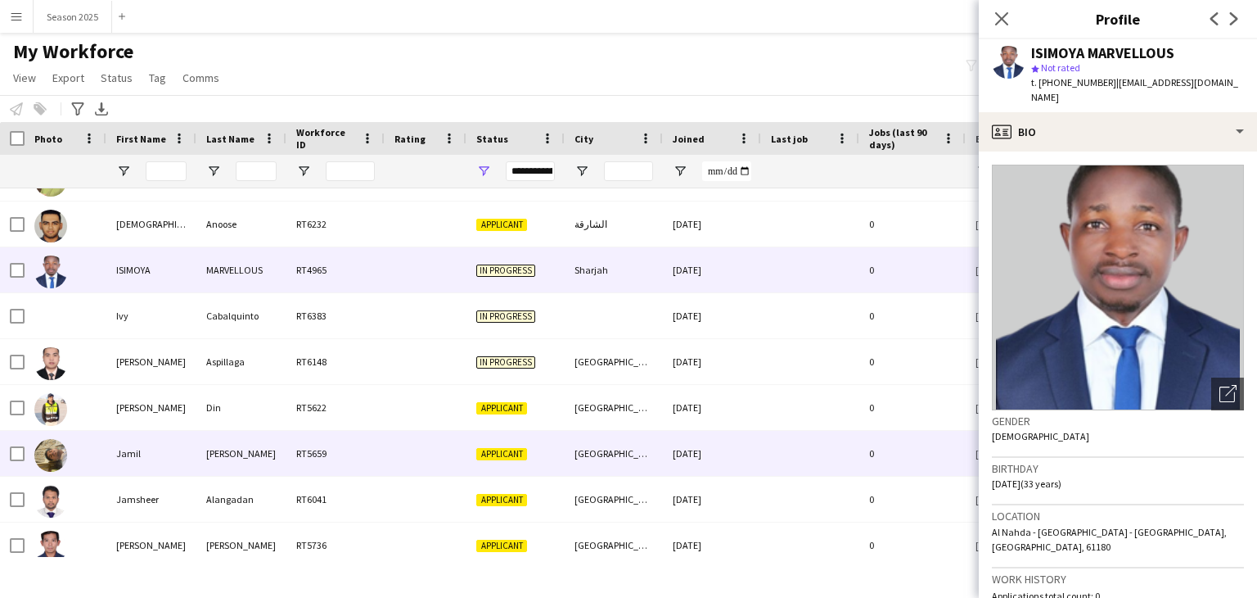
scroll to position [5894, 0]
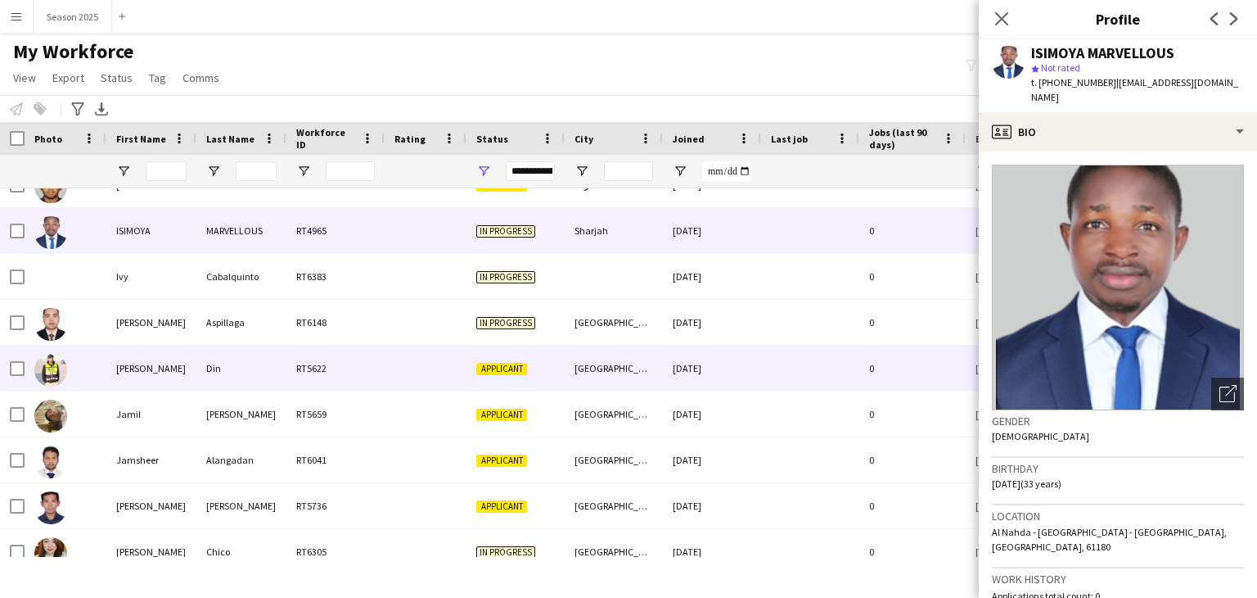
click at [56, 376] on img at bounding box center [50, 370] width 33 height 33
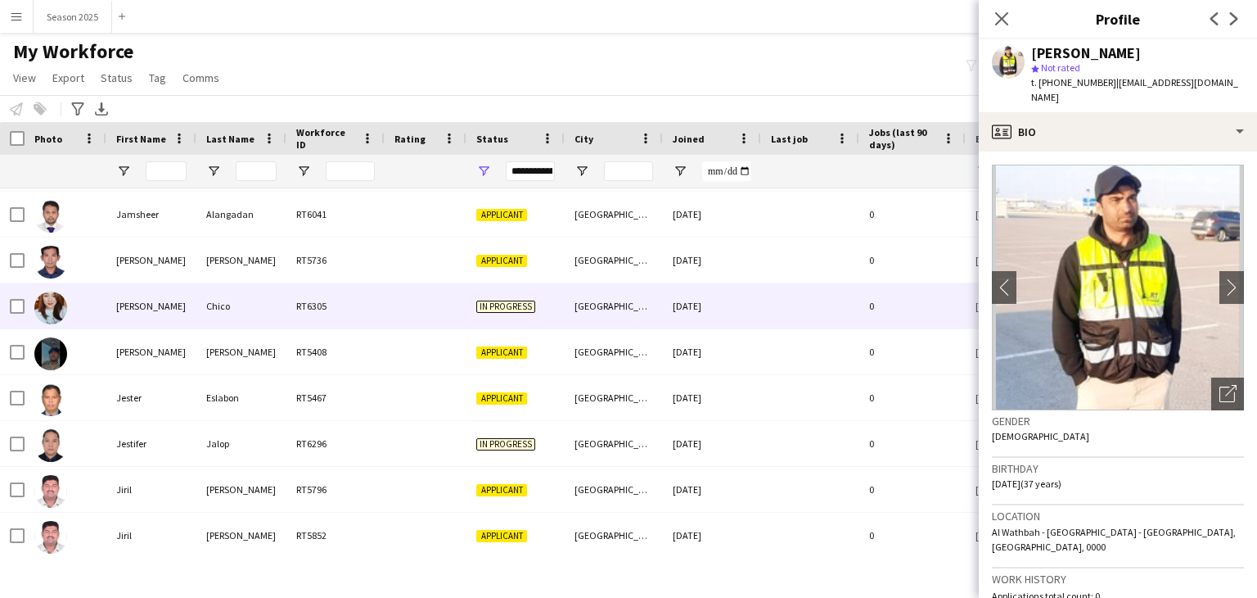
click at [43, 314] on img at bounding box center [50, 307] width 33 height 33
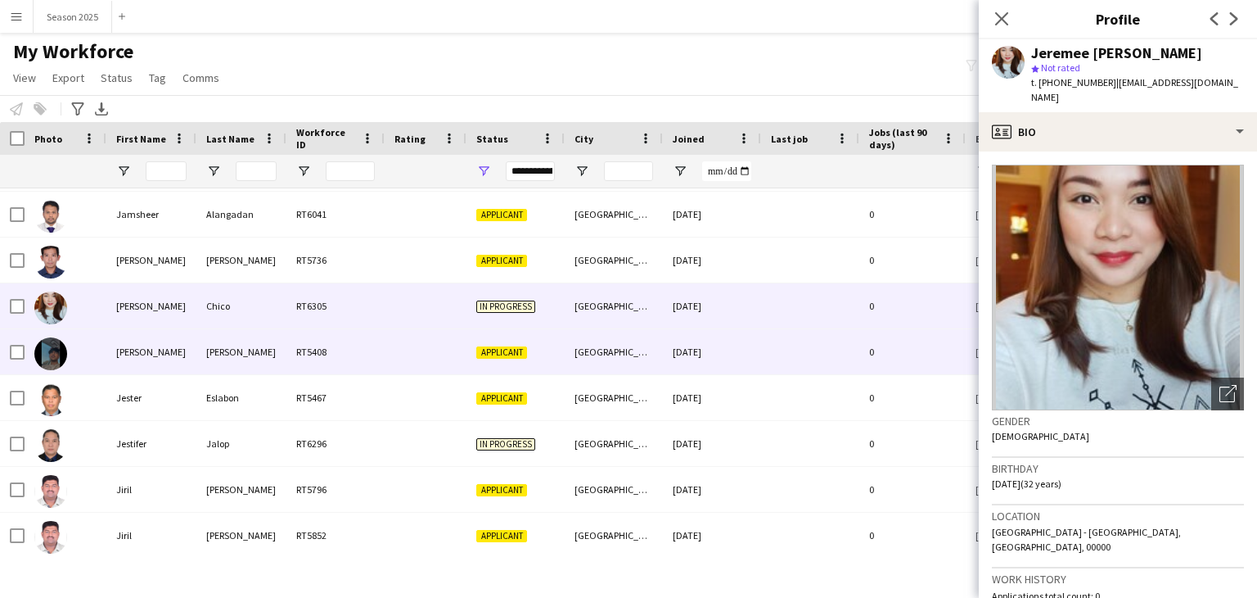
click at [53, 354] on img at bounding box center [50, 353] width 33 height 33
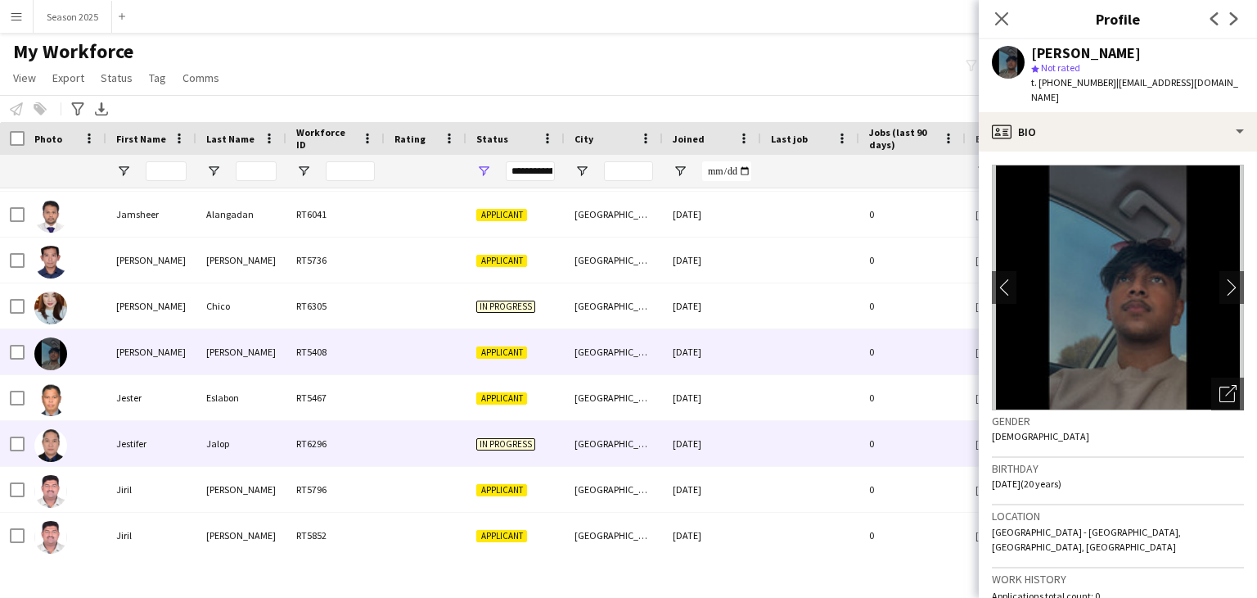
click at [50, 455] on img at bounding box center [50, 445] width 33 height 33
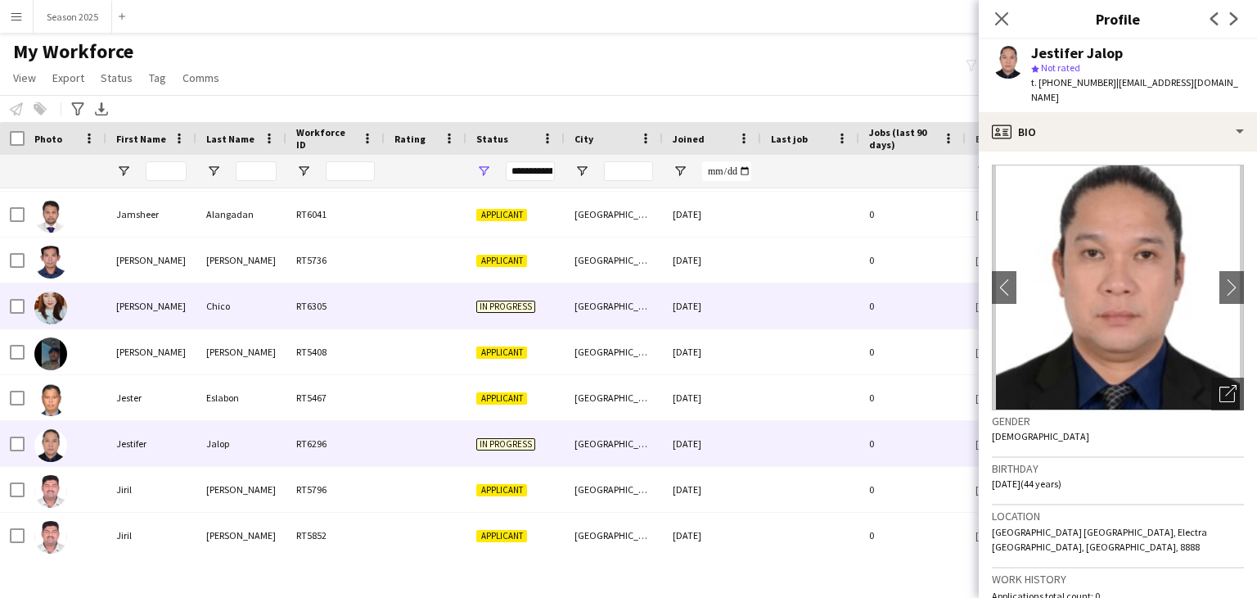
click at [42, 309] on img at bounding box center [50, 307] width 33 height 33
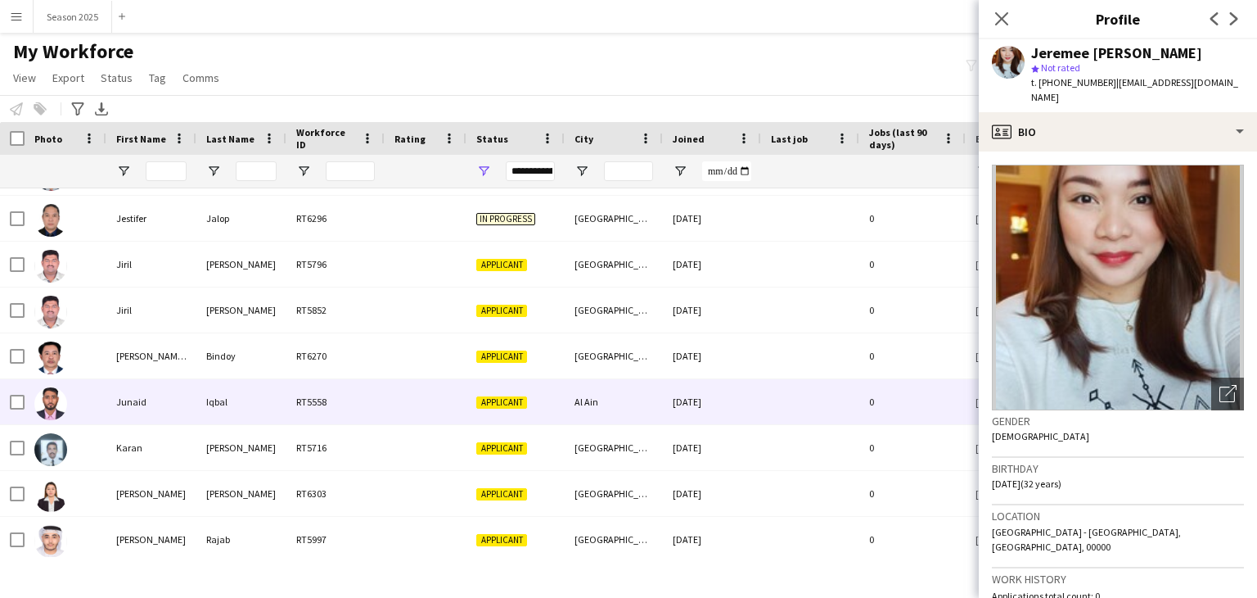
scroll to position [6385, 0]
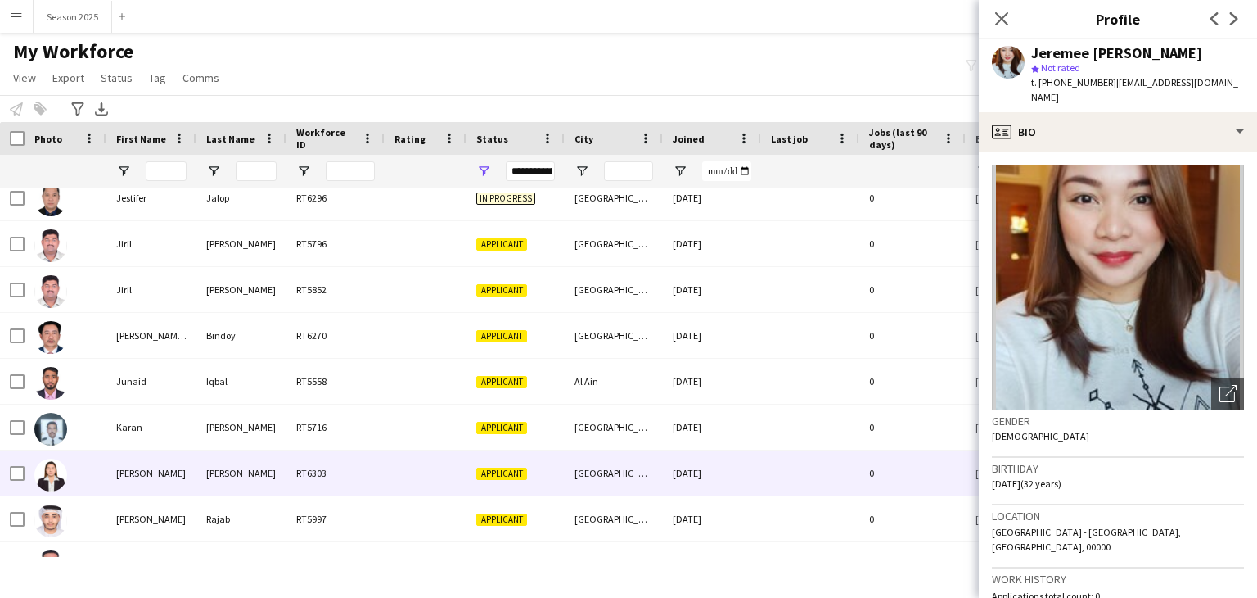
click at [49, 480] on img at bounding box center [50, 474] width 33 height 33
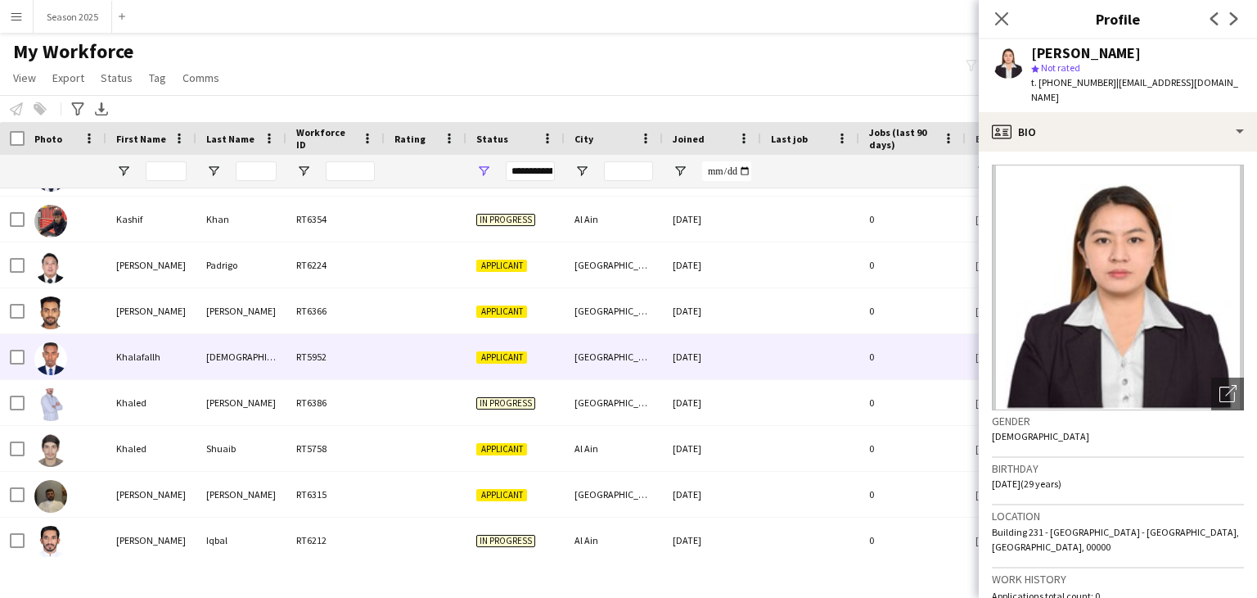
scroll to position [6872, 0]
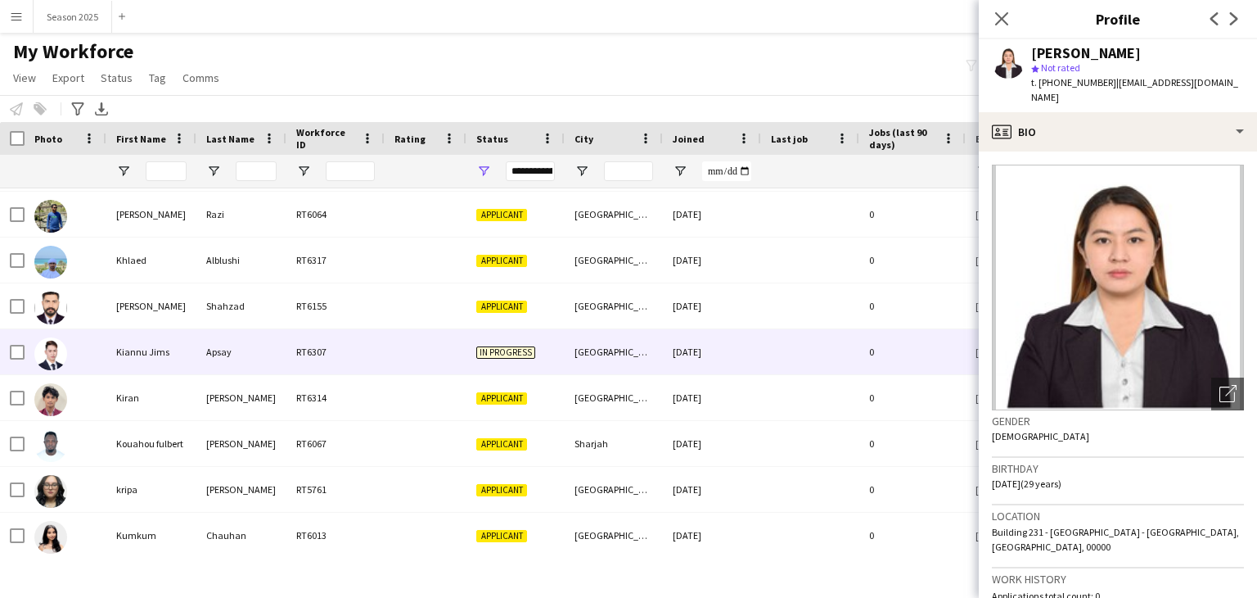
click at [47, 344] on img at bounding box center [50, 353] width 33 height 33
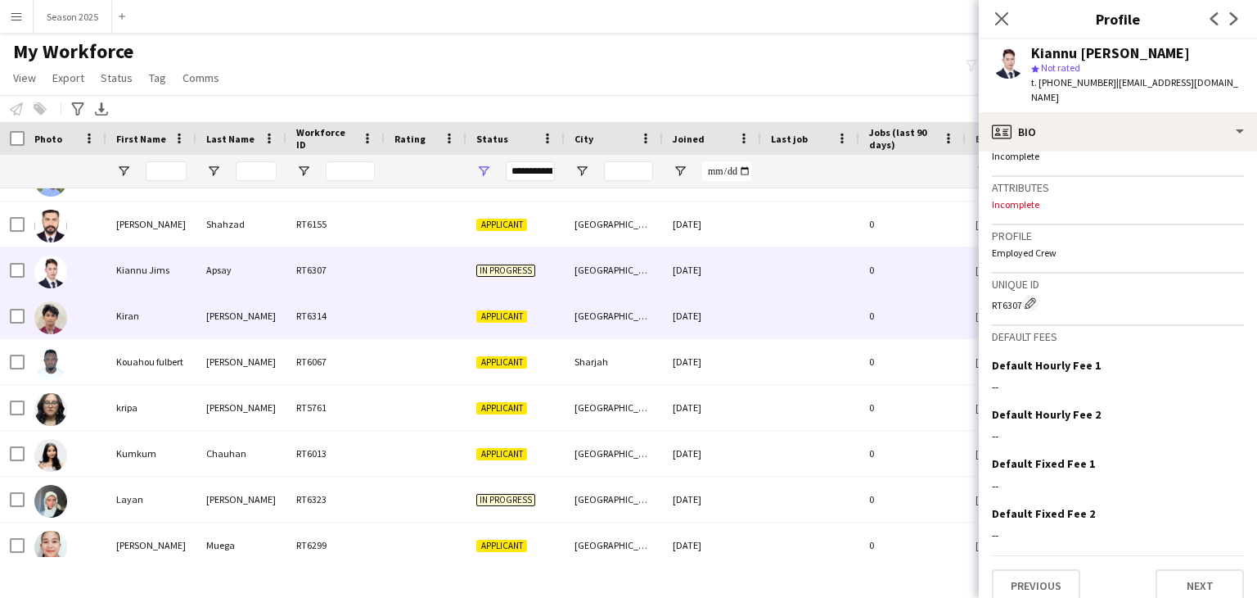
click at [38, 319] on img at bounding box center [50, 317] width 33 height 33
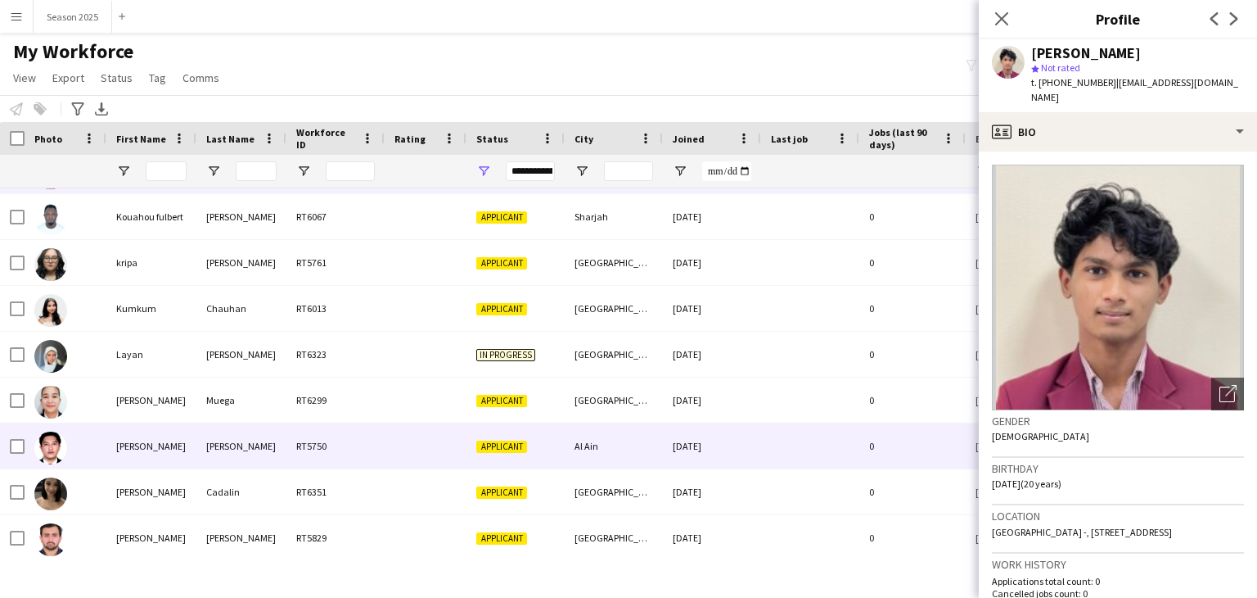
scroll to position [7613, 0]
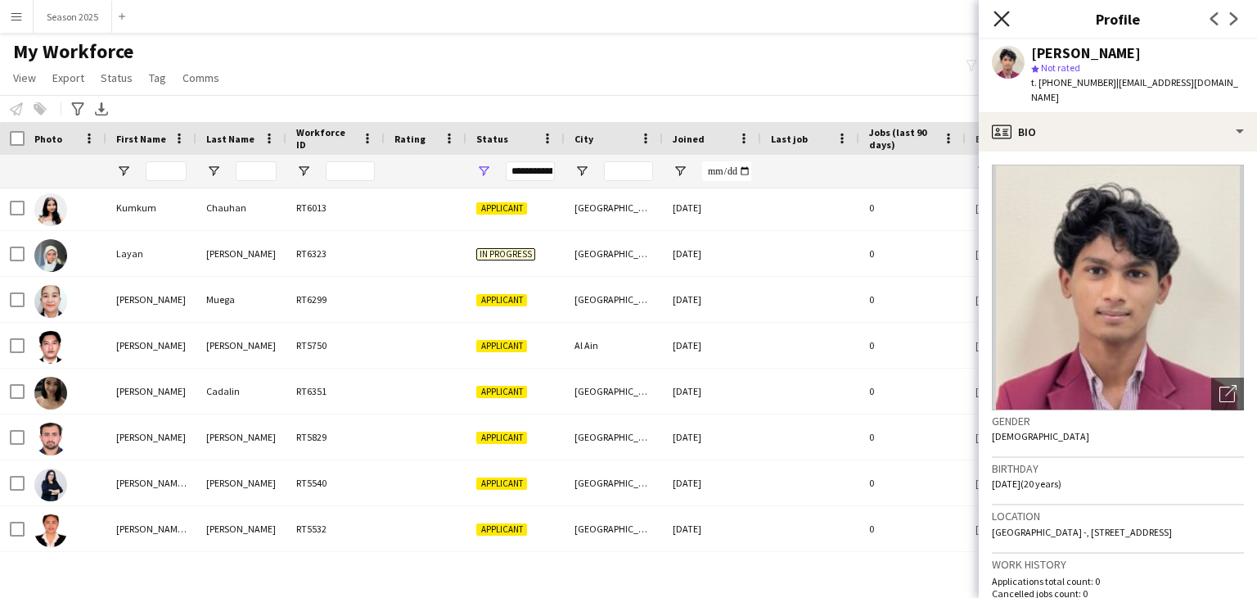
click at [1004, 20] on icon at bounding box center [1002, 19] width 16 height 16
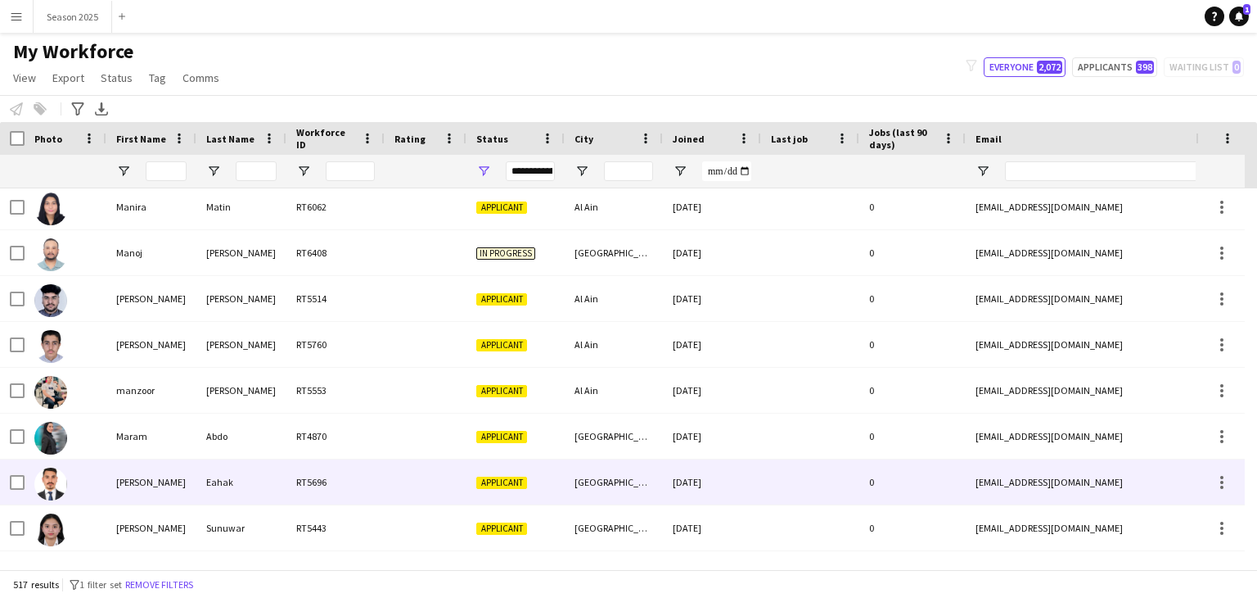
scroll to position [8671, 0]
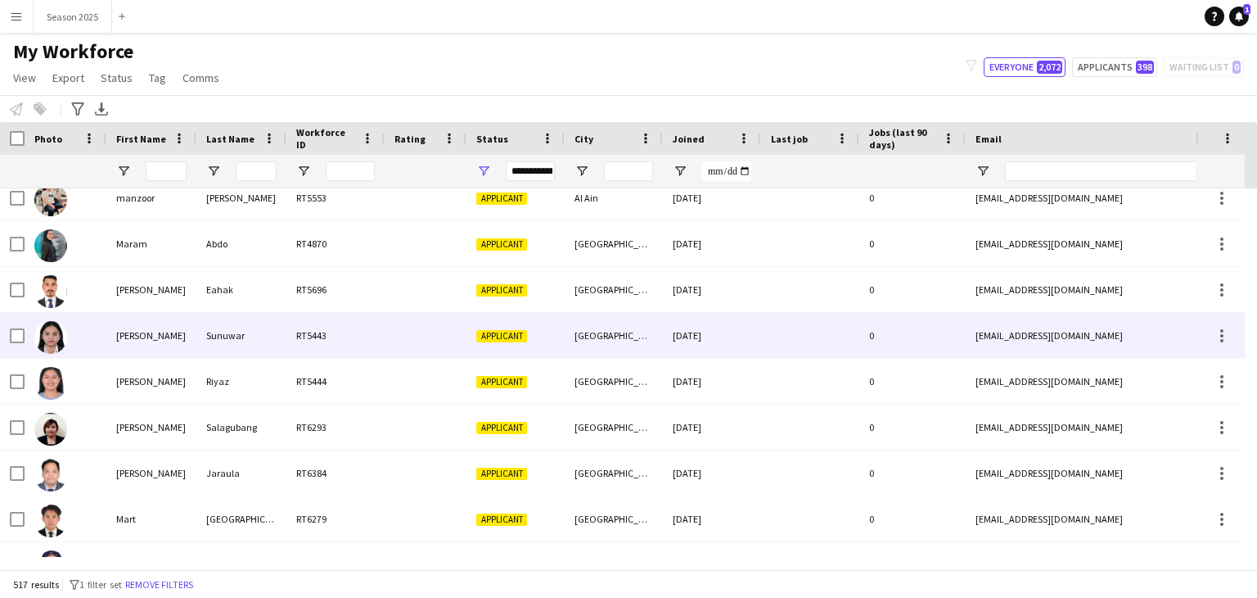
click at [45, 348] on img at bounding box center [50, 337] width 33 height 33
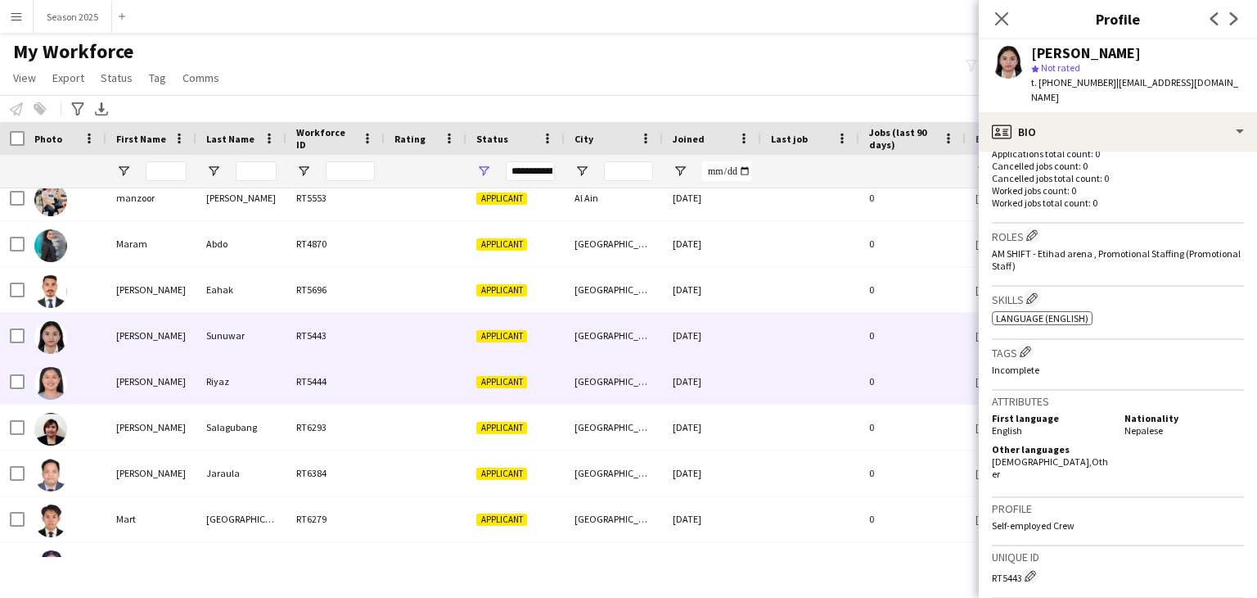
click at [61, 381] on img at bounding box center [50, 383] width 33 height 33
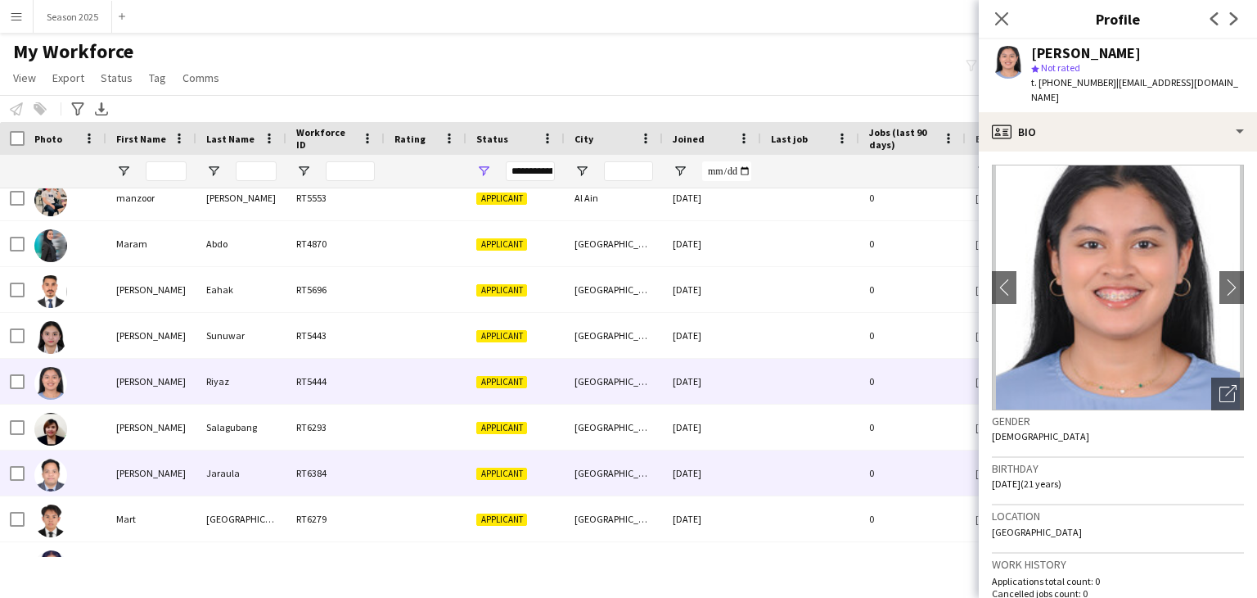
click at [39, 477] on img at bounding box center [50, 474] width 33 height 33
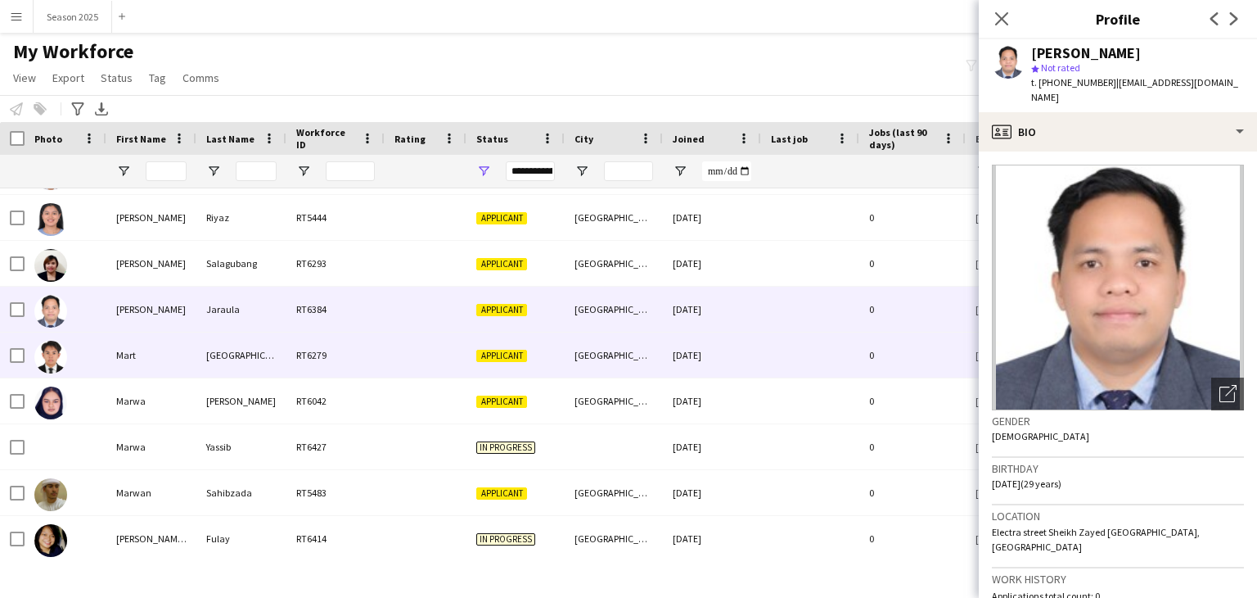
click at [43, 366] on img at bounding box center [50, 357] width 33 height 33
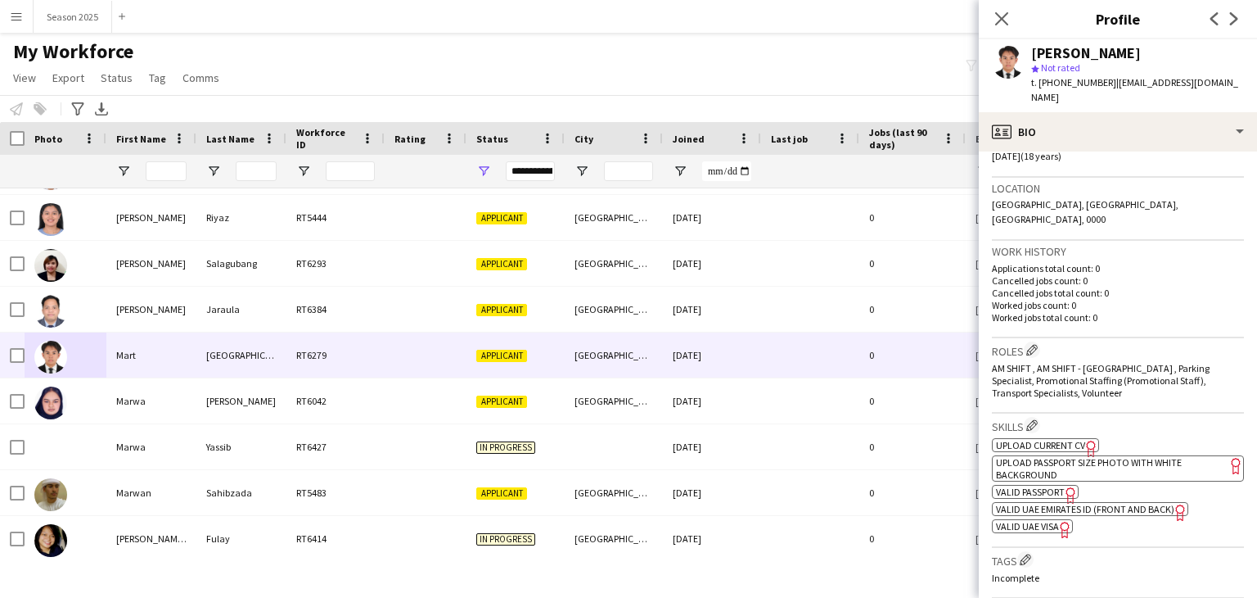
click at [1054, 439] on span "UPLOAD CURRENT CV" at bounding box center [1040, 445] width 89 height 12
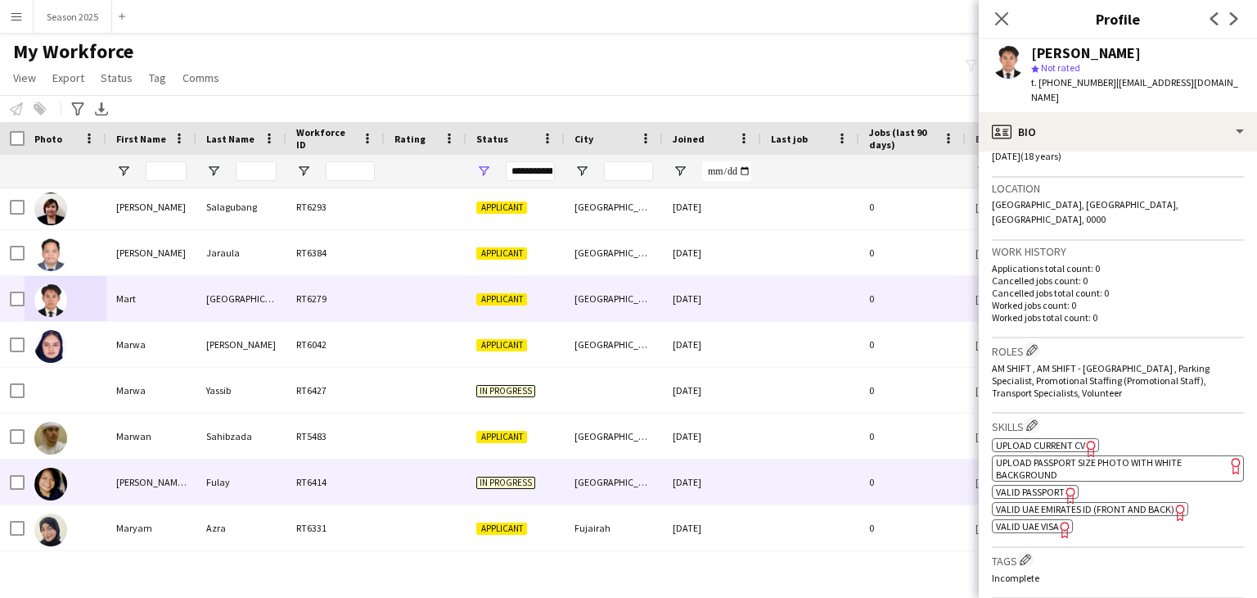
scroll to position [8923, 0]
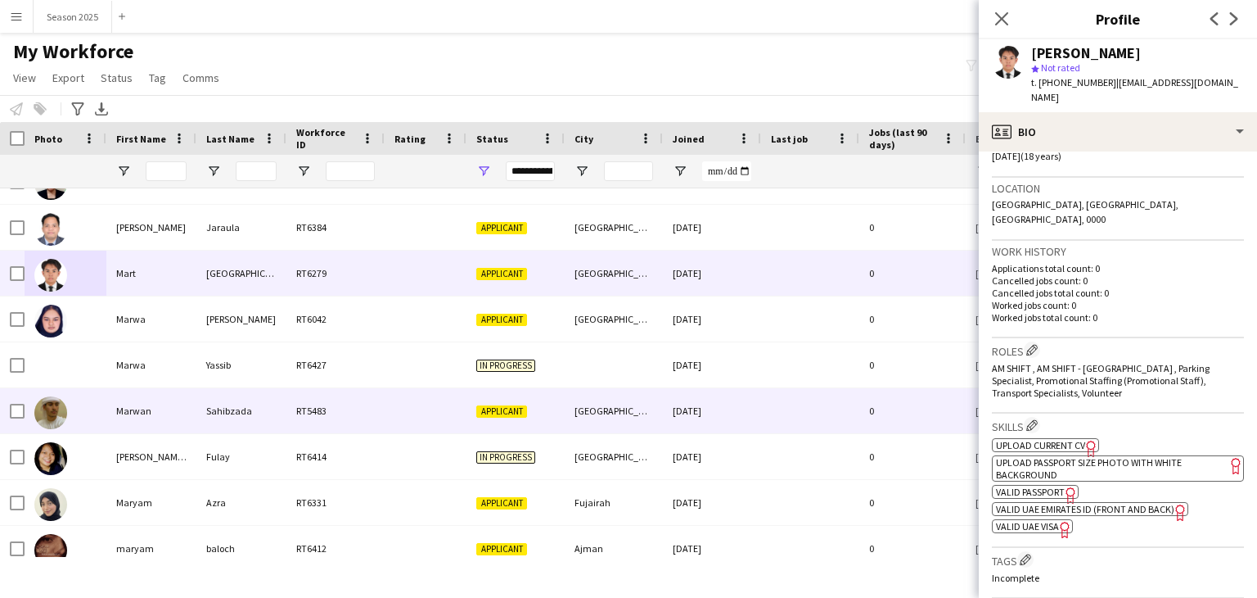
click at [48, 423] on img at bounding box center [50, 412] width 33 height 33
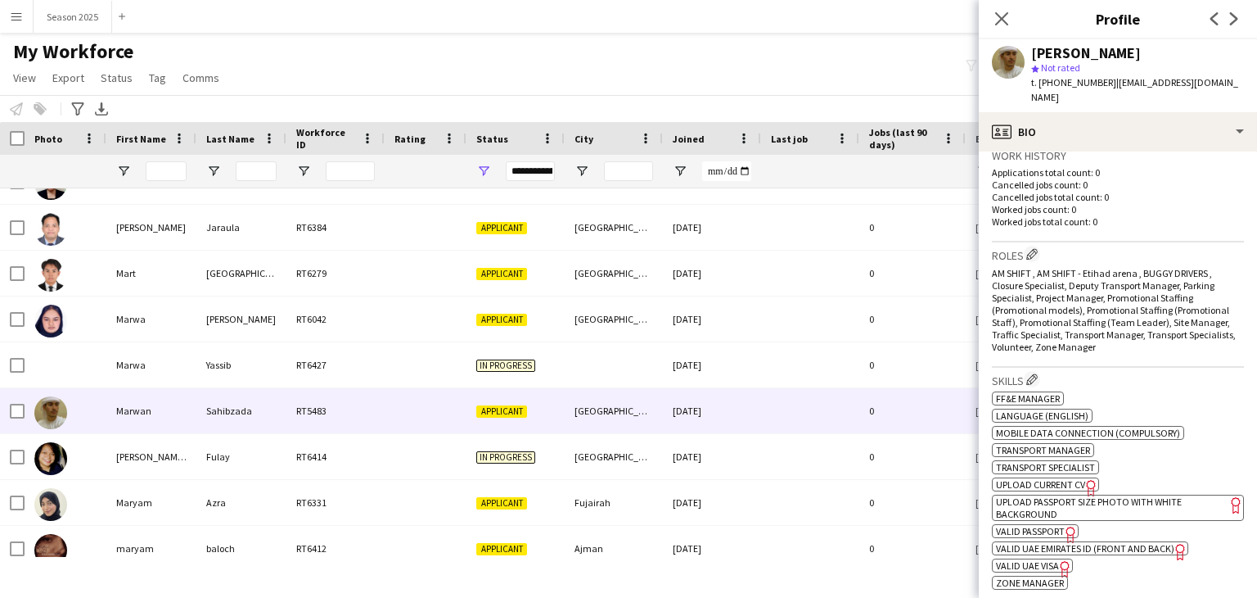
scroll to position [573, 0]
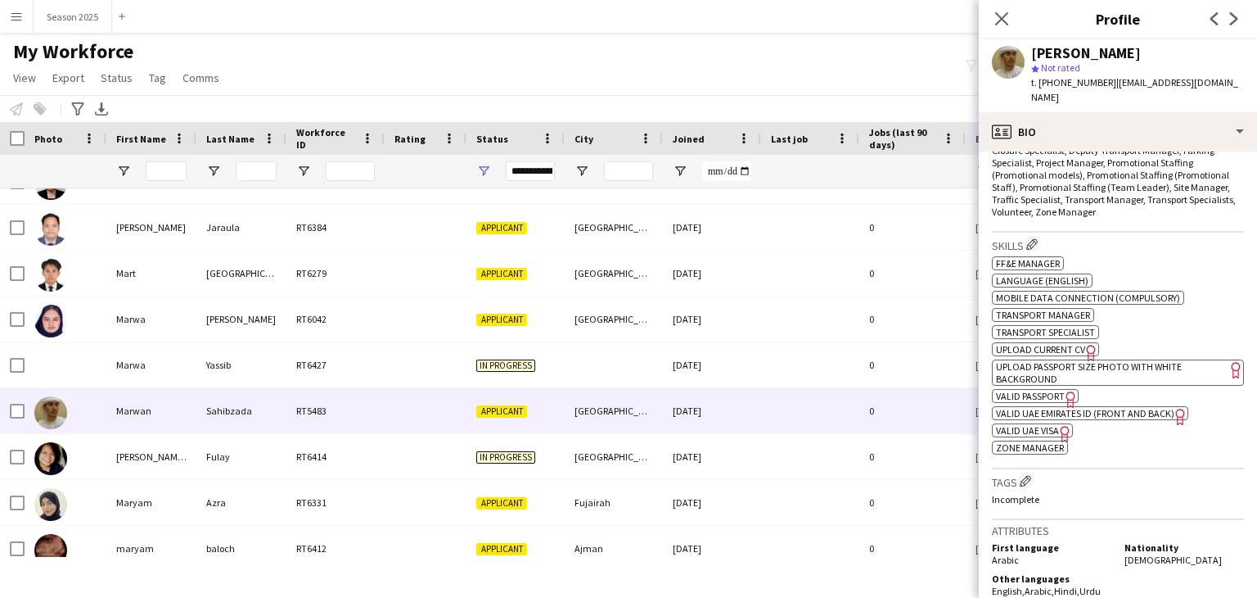
click at [1041, 343] on span "UPLOAD CURRENT CV" at bounding box center [1040, 349] width 89 height 12
